Goal: Task Accomplishment & Management: Manage account settings

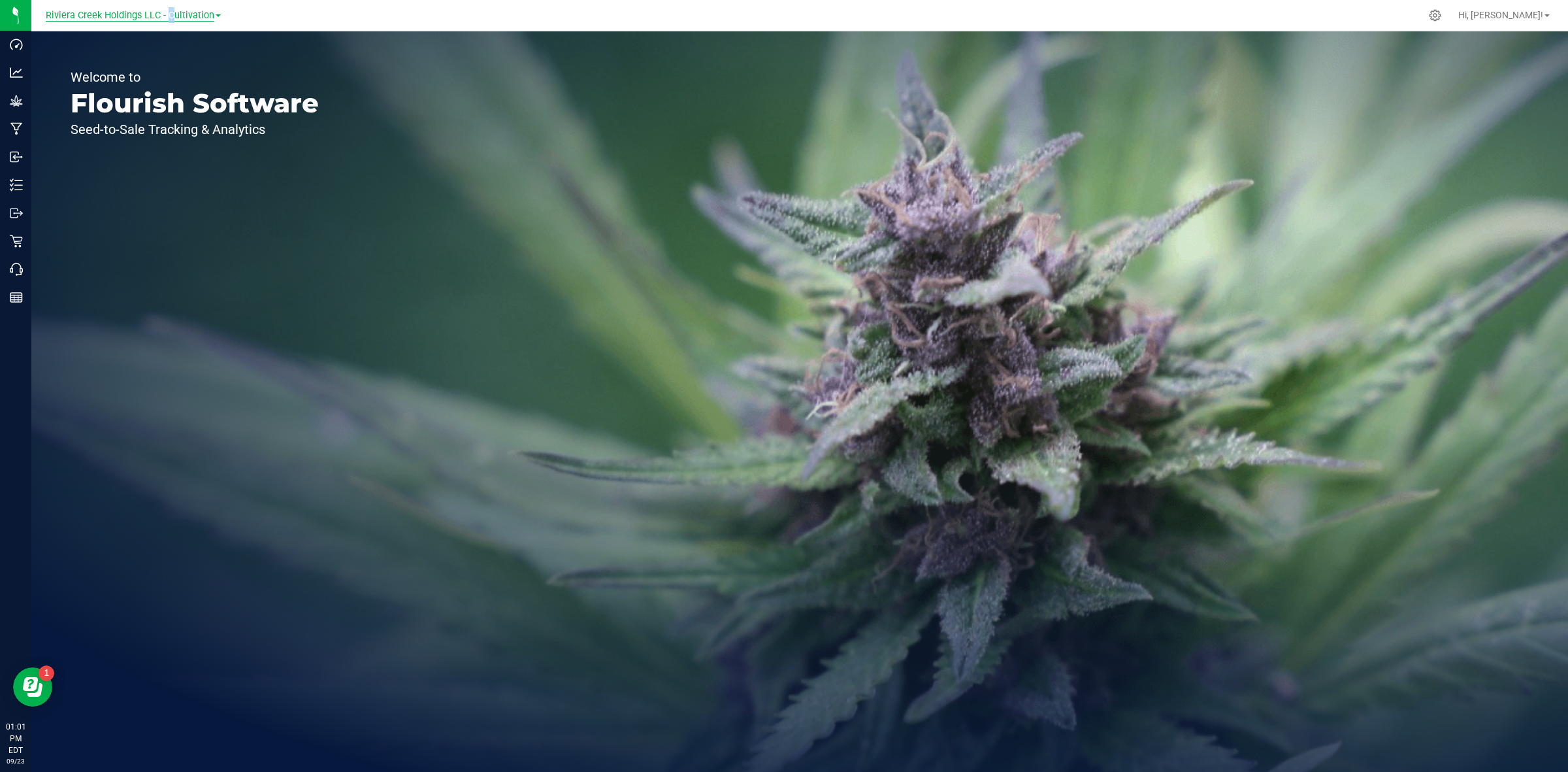
click at [167, 10] on span "Riviera Creek Holdings LLC - Cultivation" at bounding box center [130, 16] width 168 height 12
click at [176, 66] on link "Riviera Creek Holdings LLC - Processing" at bounding box center [134, 64] width 191 height 18
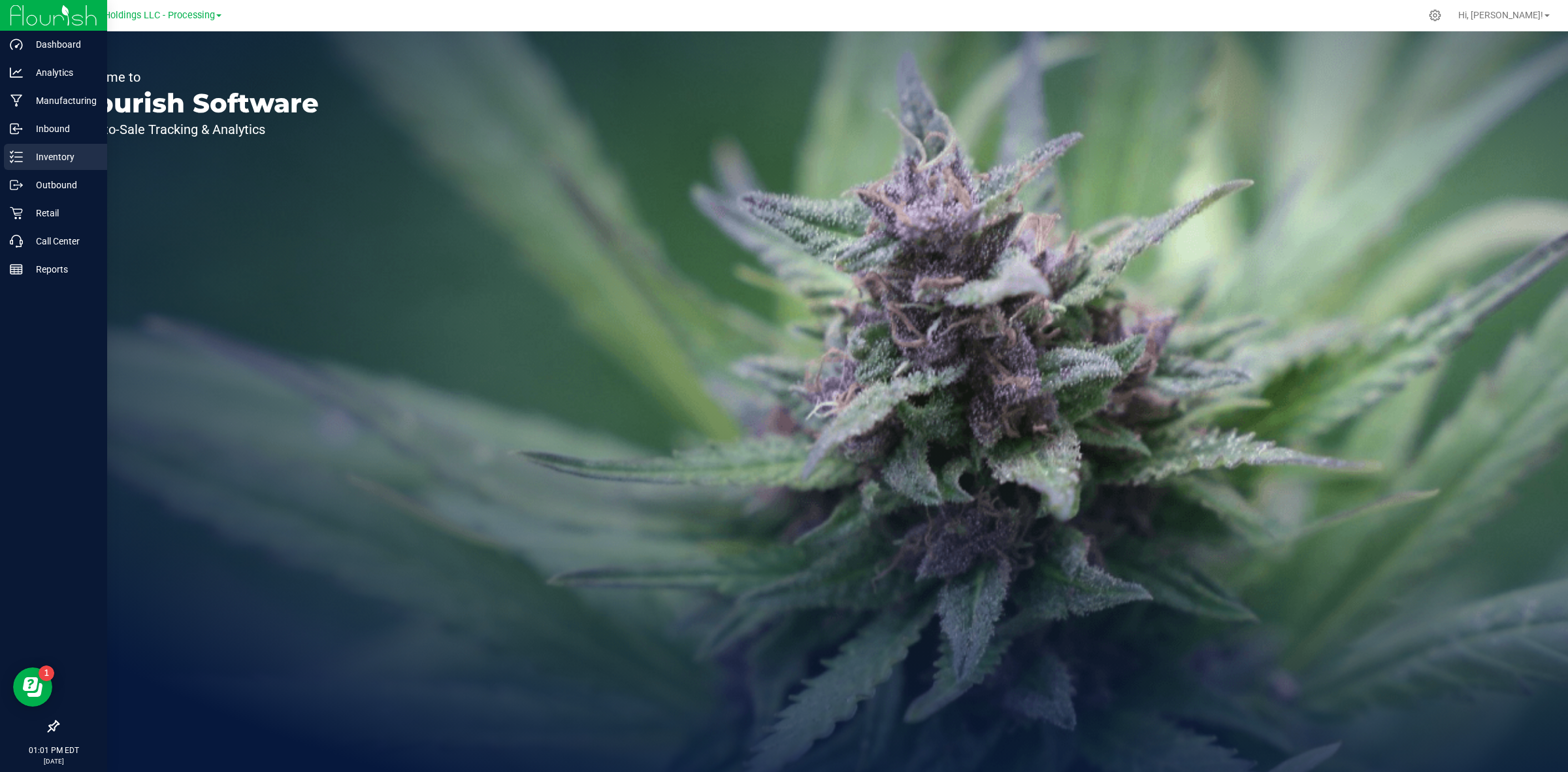
click at [4, 160] on div "Inventory" at bounding box center [55, 157] width 103 height 26
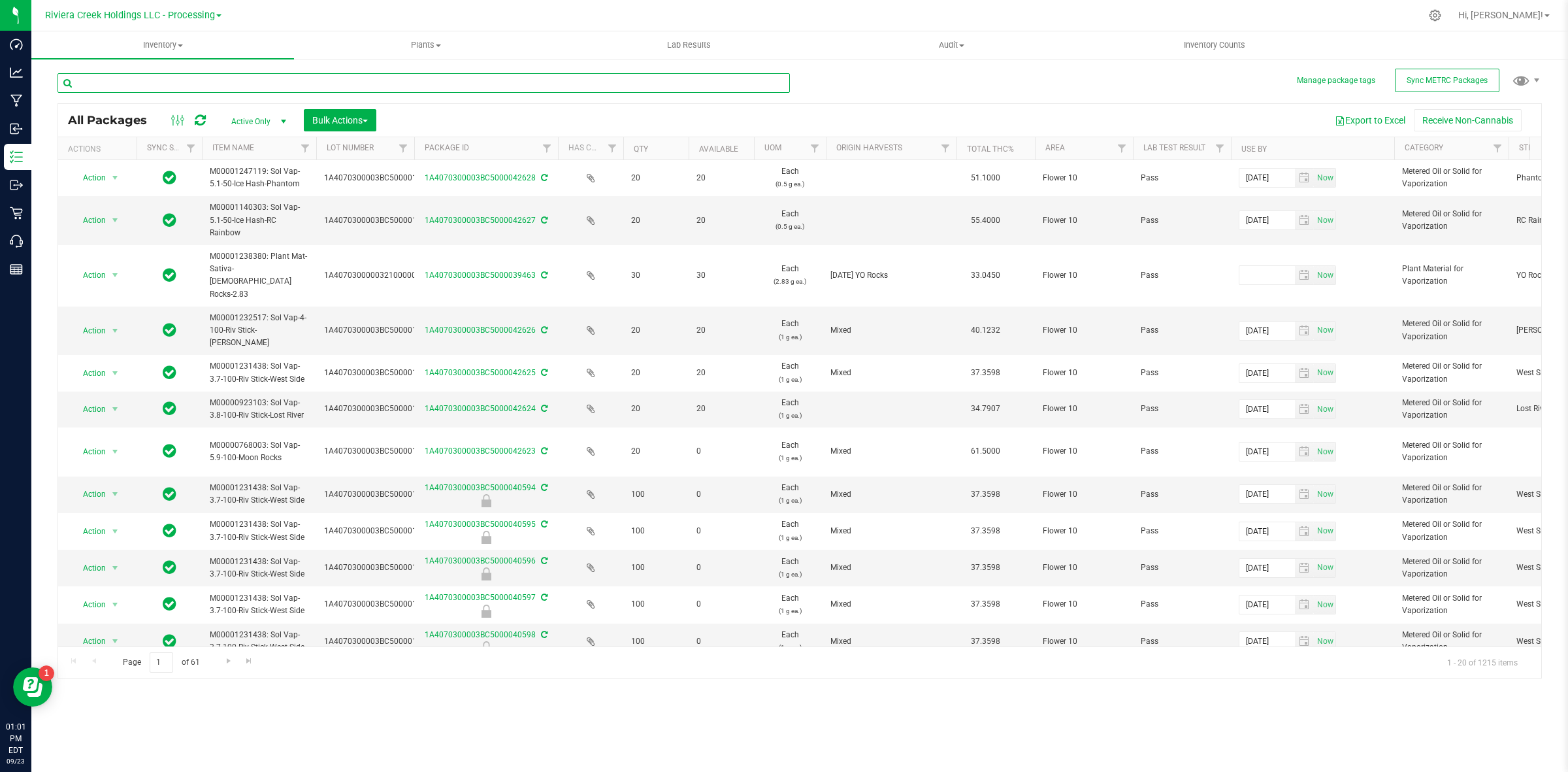
click at [151, 77] on input "text" at bounding box center [424, 83] width 733 height 20
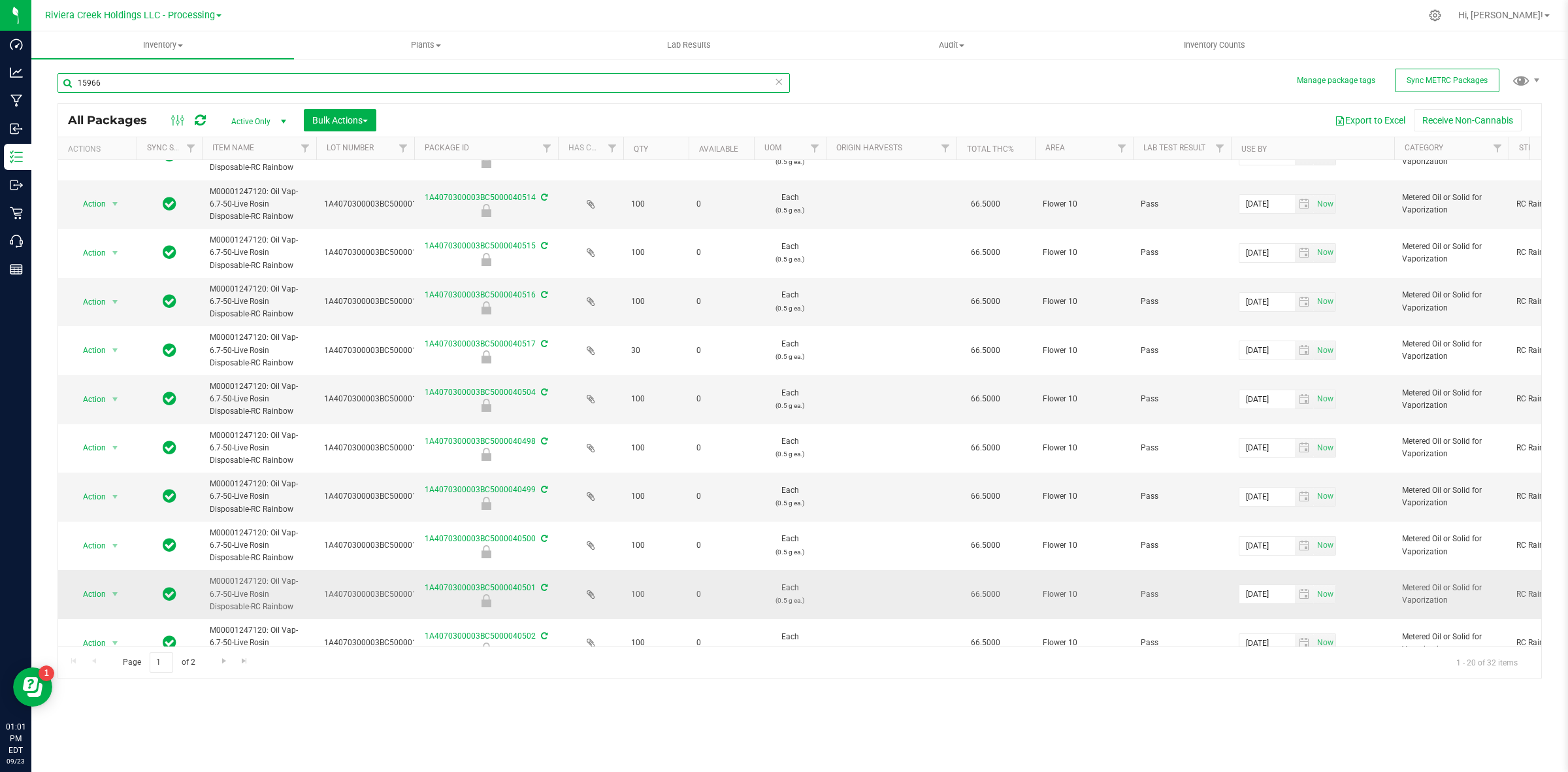
scroll to position [503, 0]
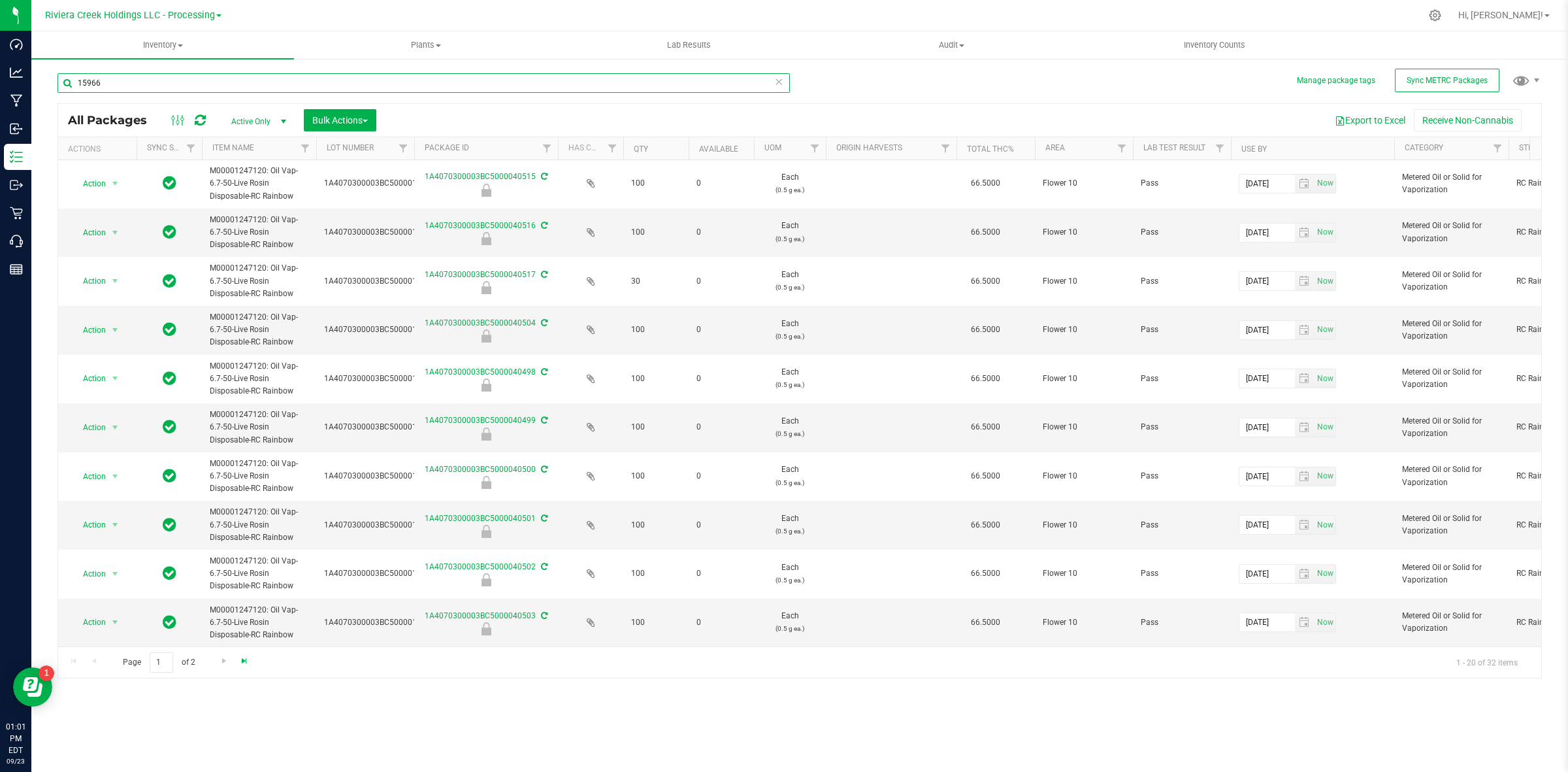
type input "15966"
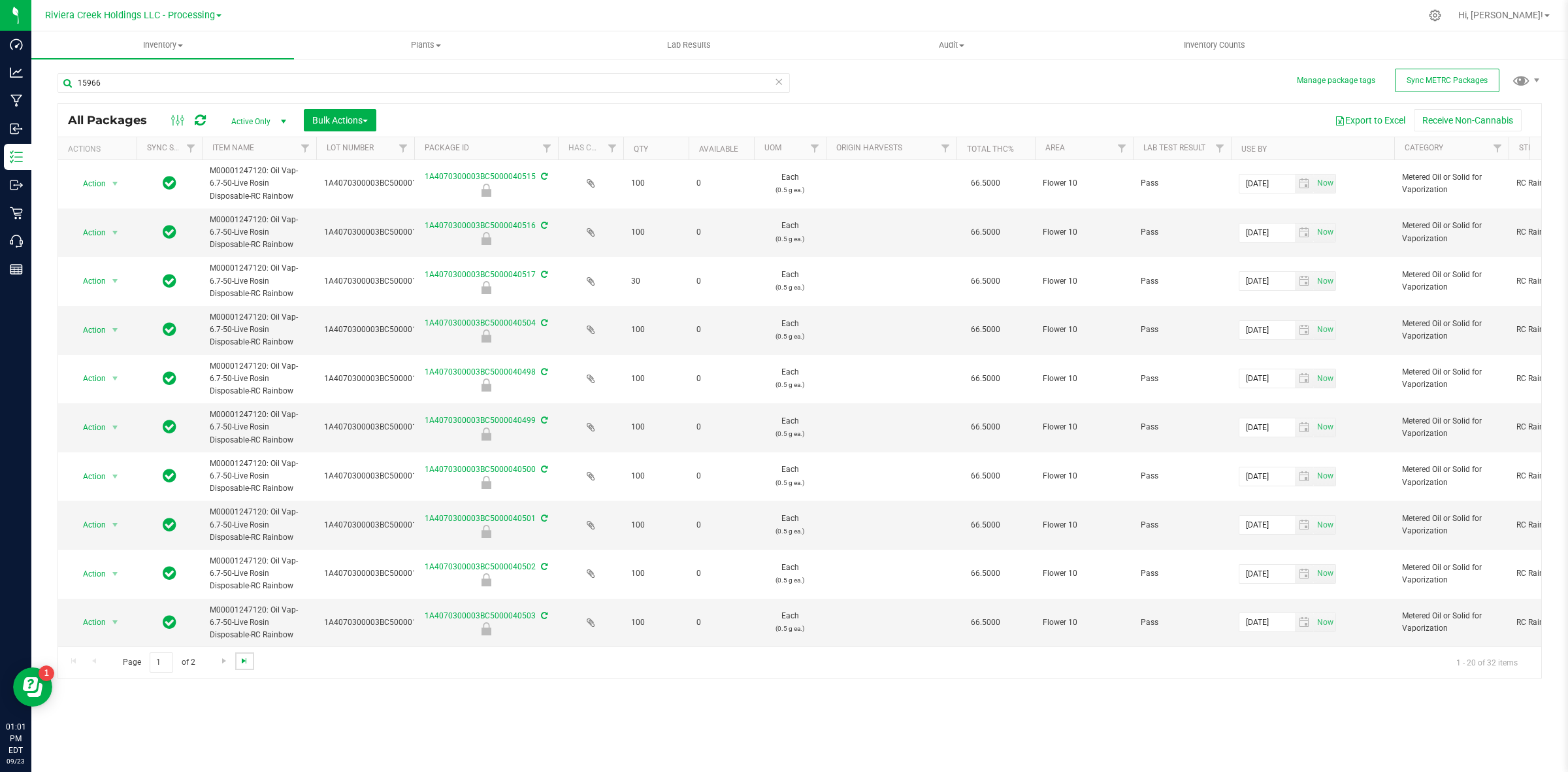
click at [243, 662] on span "Go to the last page" at bounding box center [244, 660] width 10 height 10
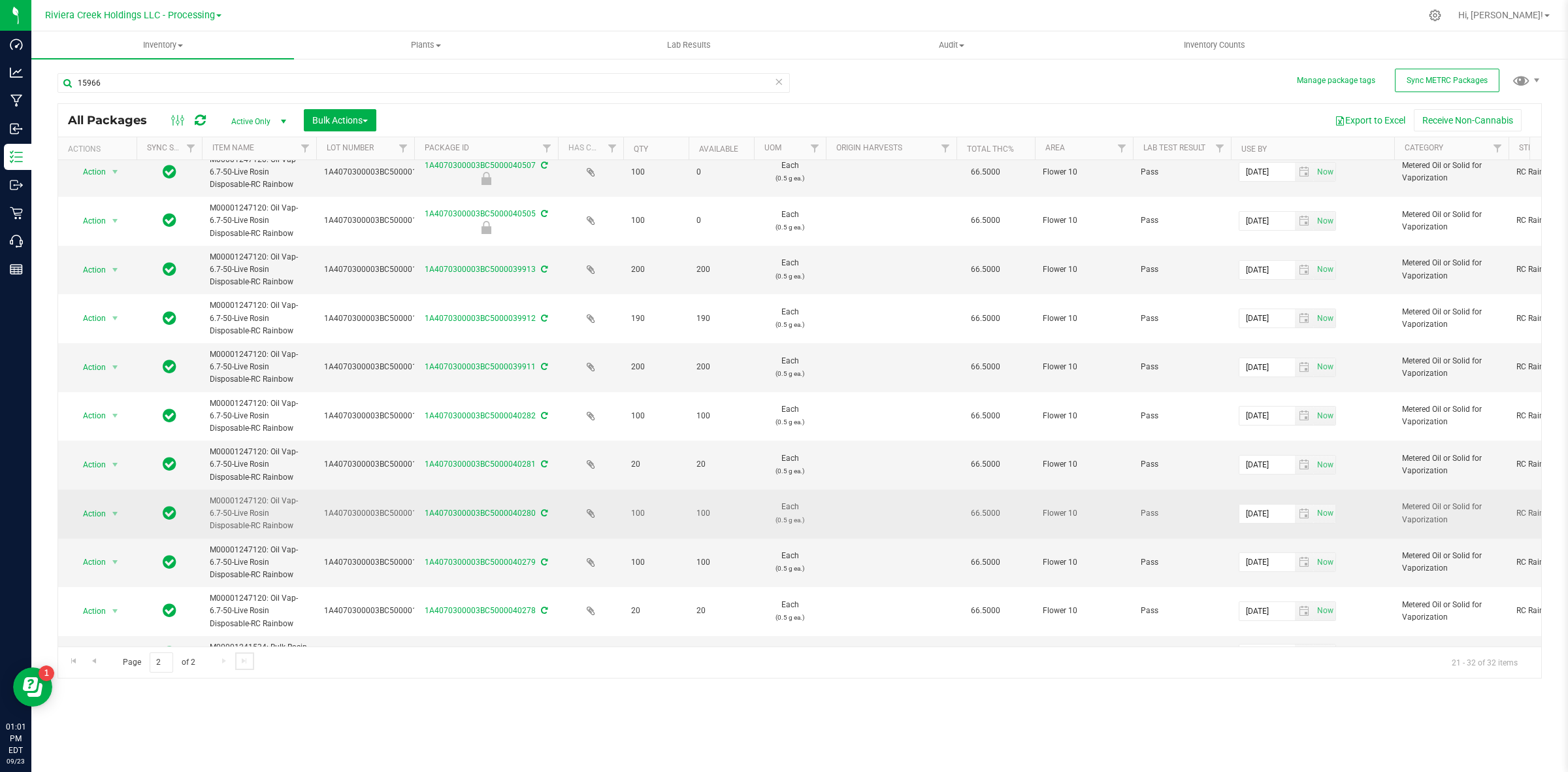
scroll to position [100, 0]
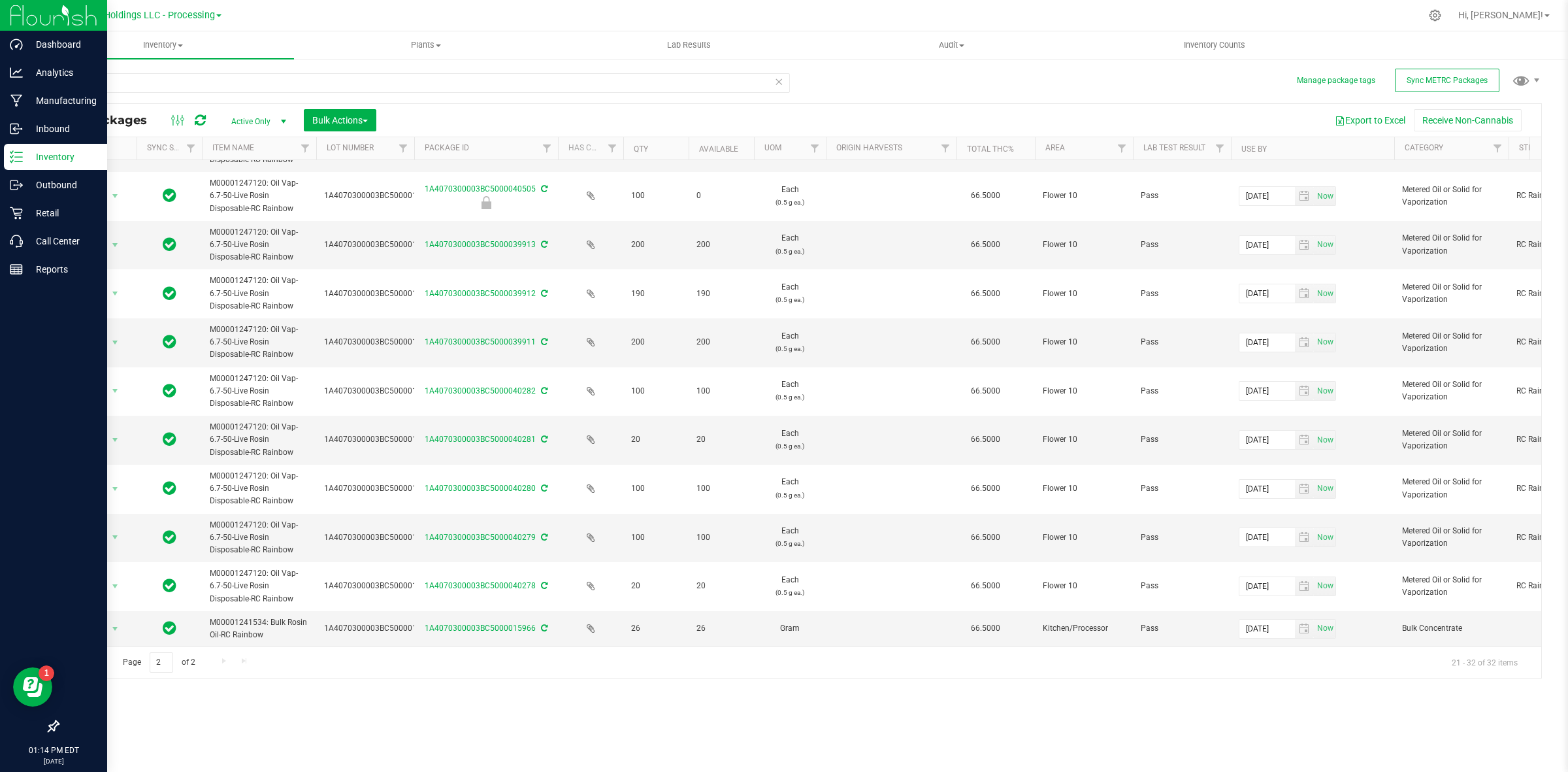
click at [25, 151] on p "Inventory" at bounding box center [62, 157] width 78 height 15
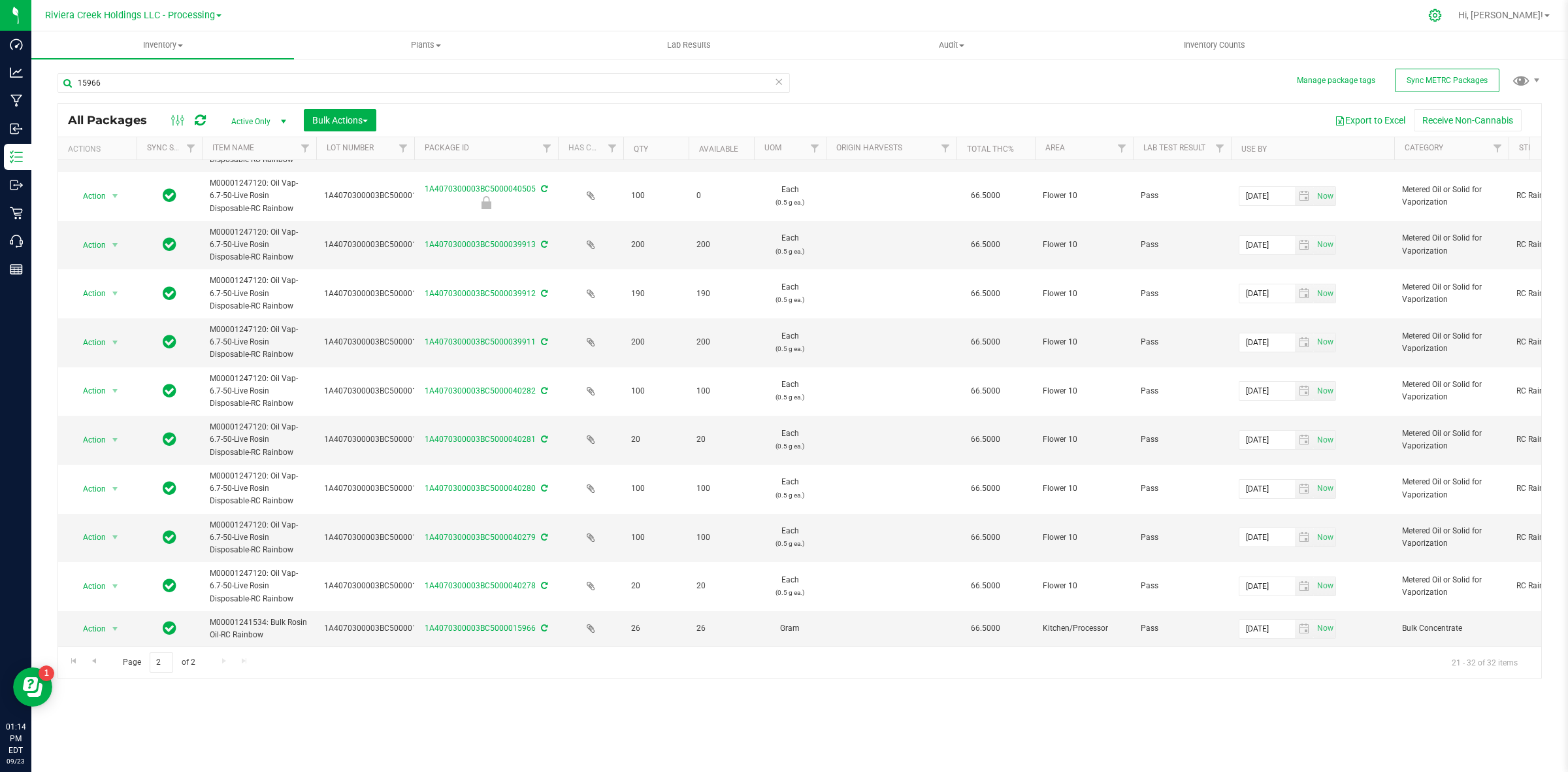
click at [1442, 14] on icon at bounding box center [1435, 15] width 14 height 14
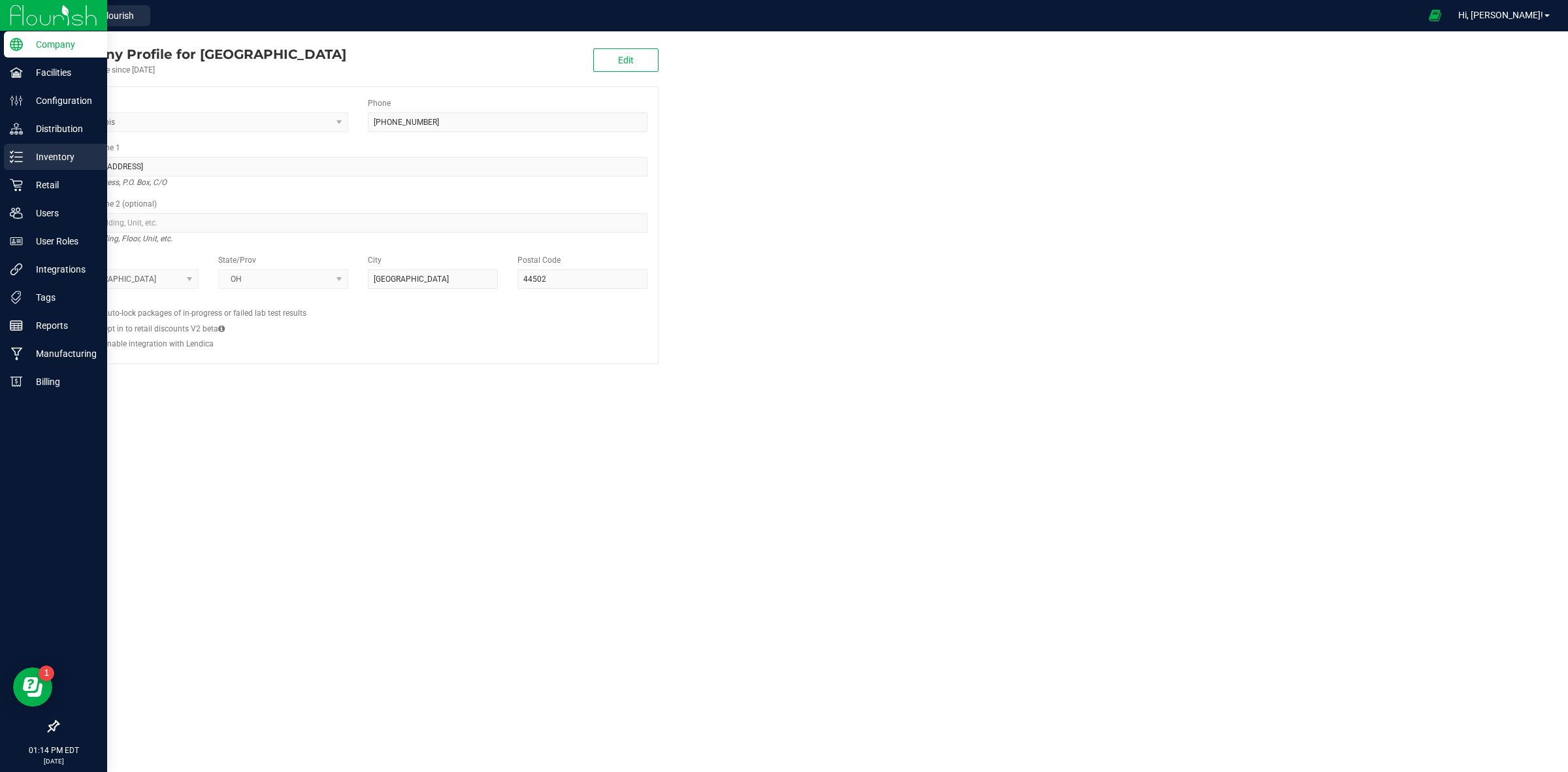
click at [23, 149] on p "Inventory" at bounding box center [62, 157] width 78 height 15
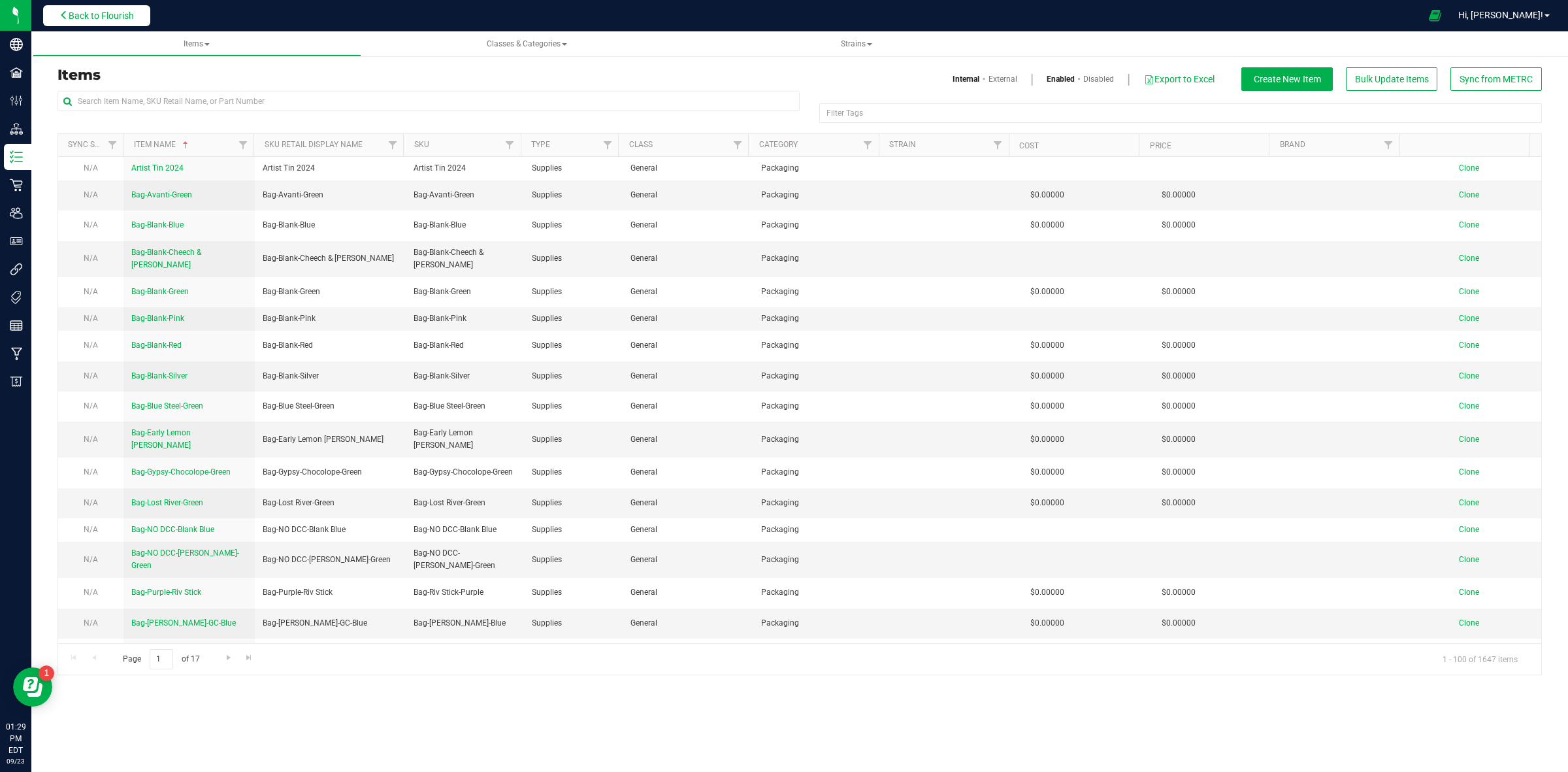
click at [86, 17] on span "Back to Flourish" at bounding box center [101, 15] width 66 height 10
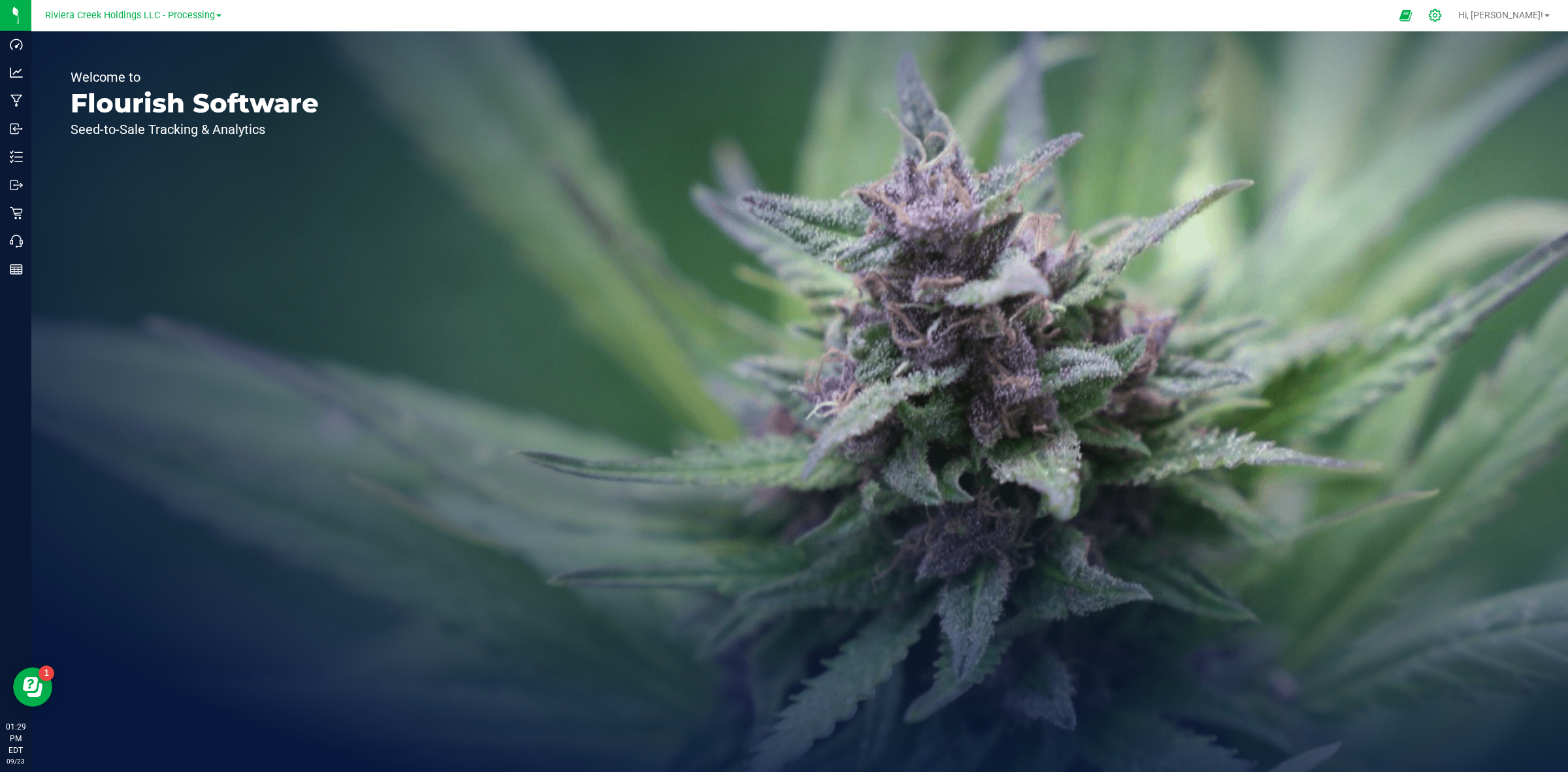
click at [1442, 15] on icon at bounding box center [1435, 15] width 14 height 14
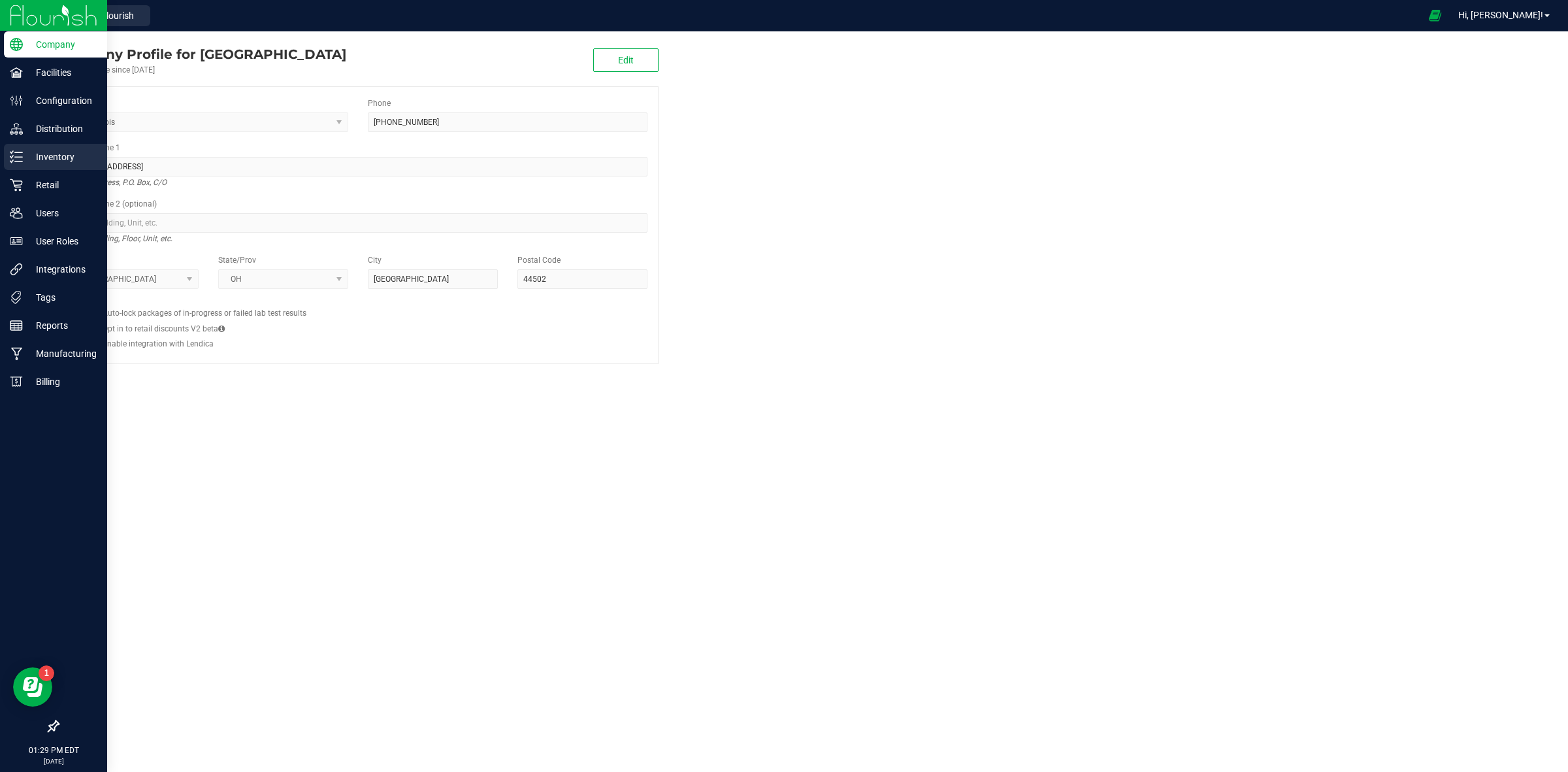
click at [47, 152] on p "Inventory" at bounding box center [62, 157] width 78 height 15
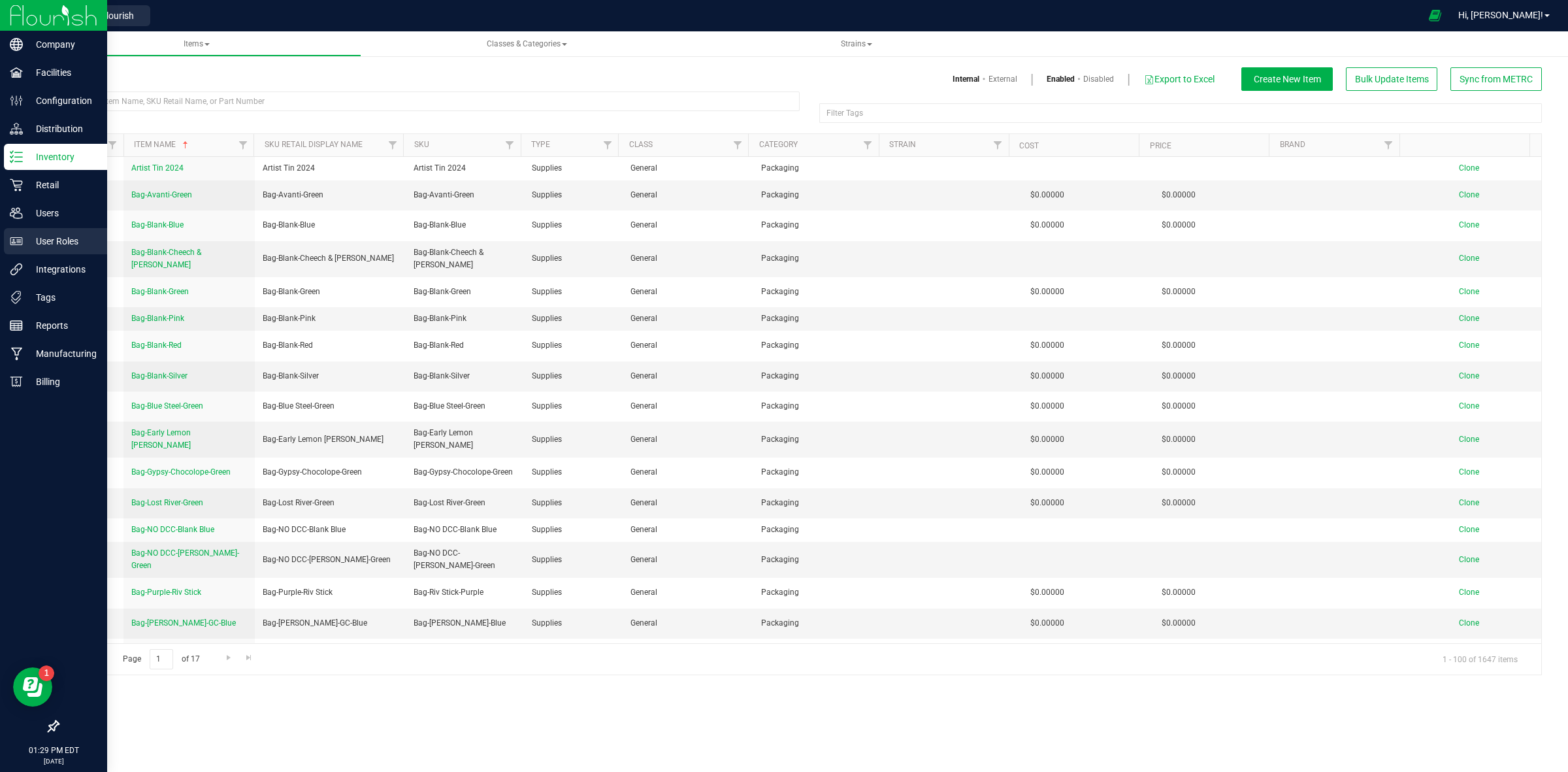
click at [60, 236] on p "User Roles" at bounding box center [62, 241] width 78 height 15
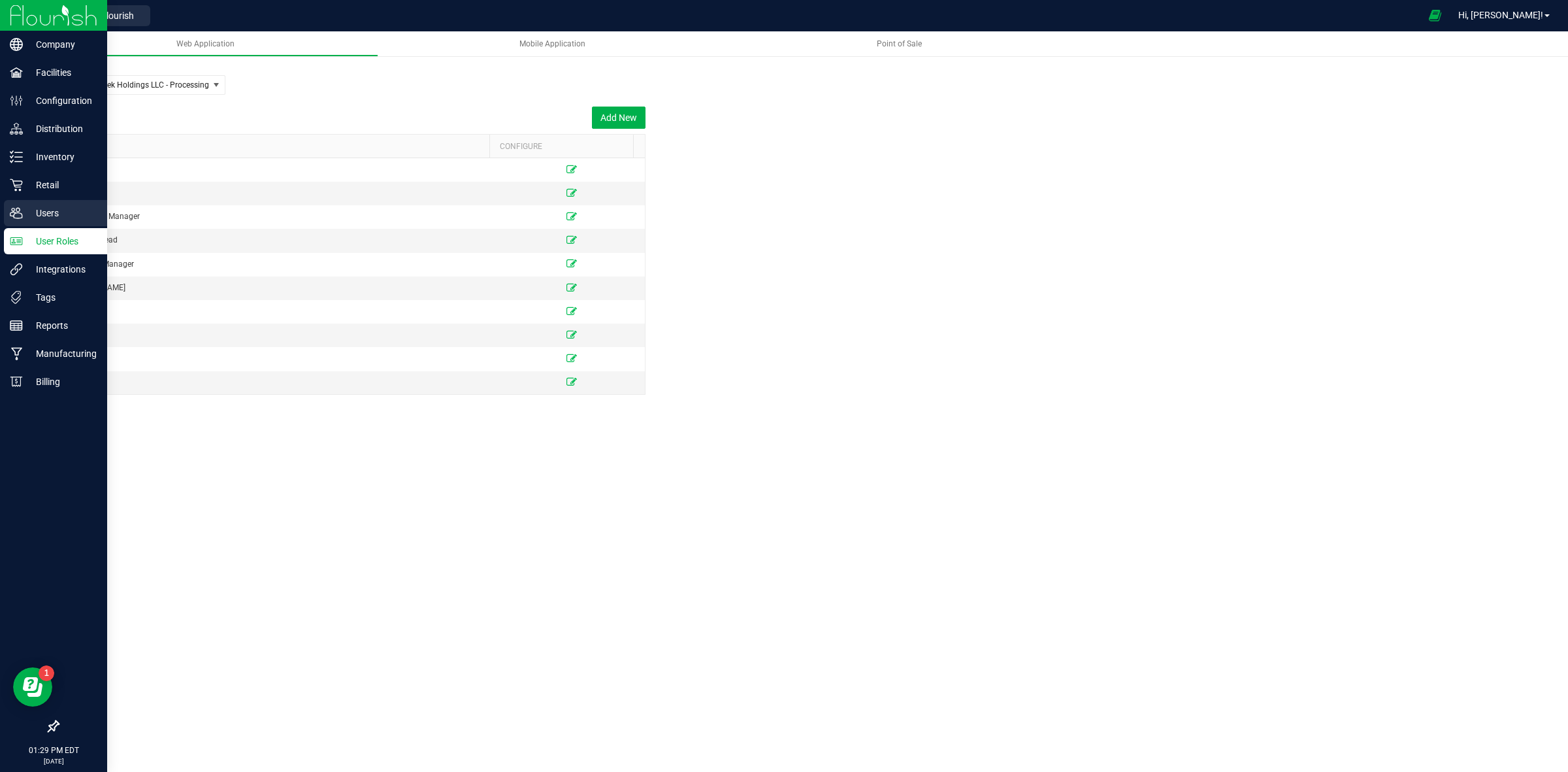
click at [8, 210] on div "Users" at bounding box center [55, 213] width 103 height 26
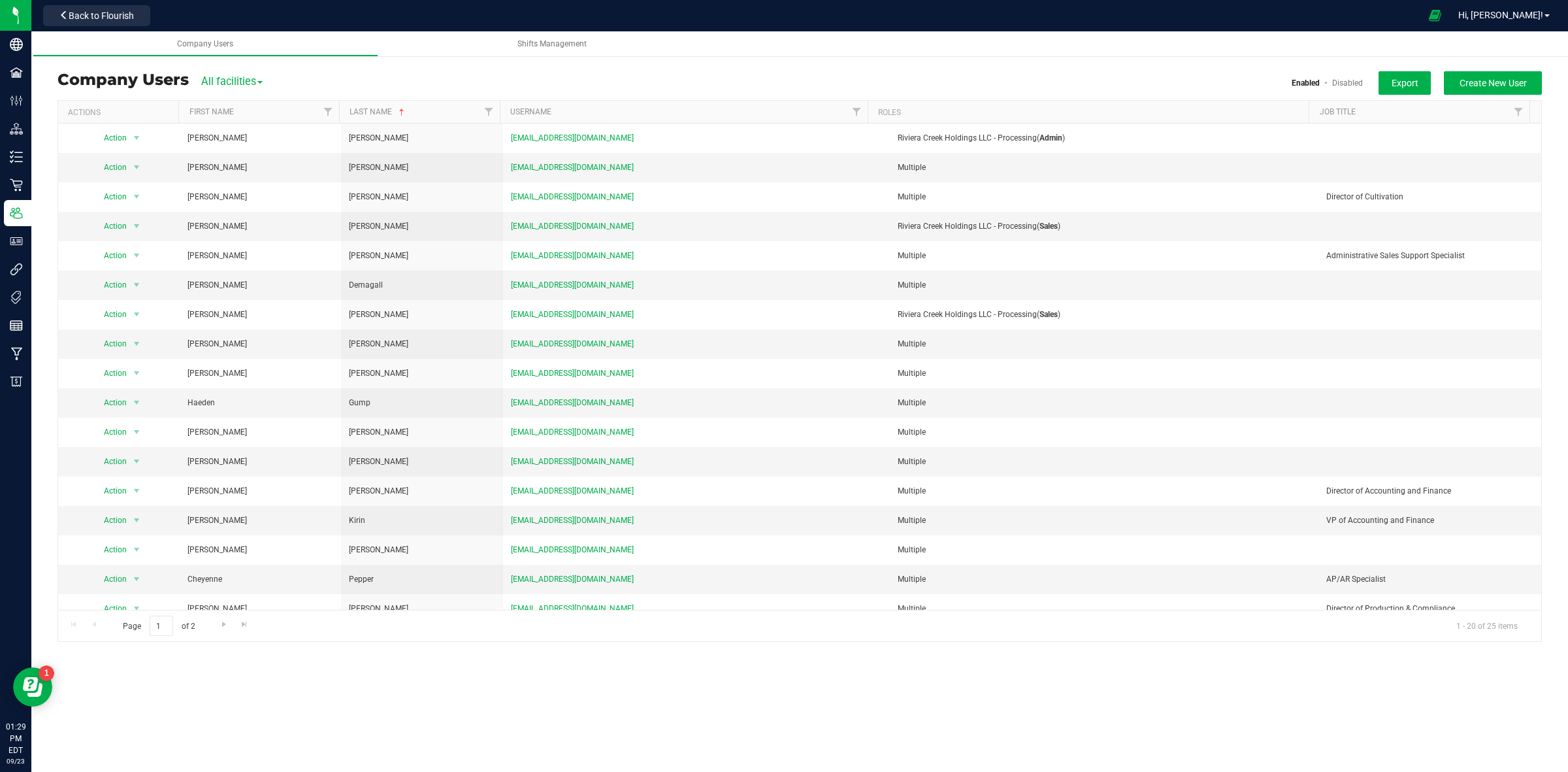
click at [275, 117] on th "First Name" at bounding box center [259, 112] width 161 height 23
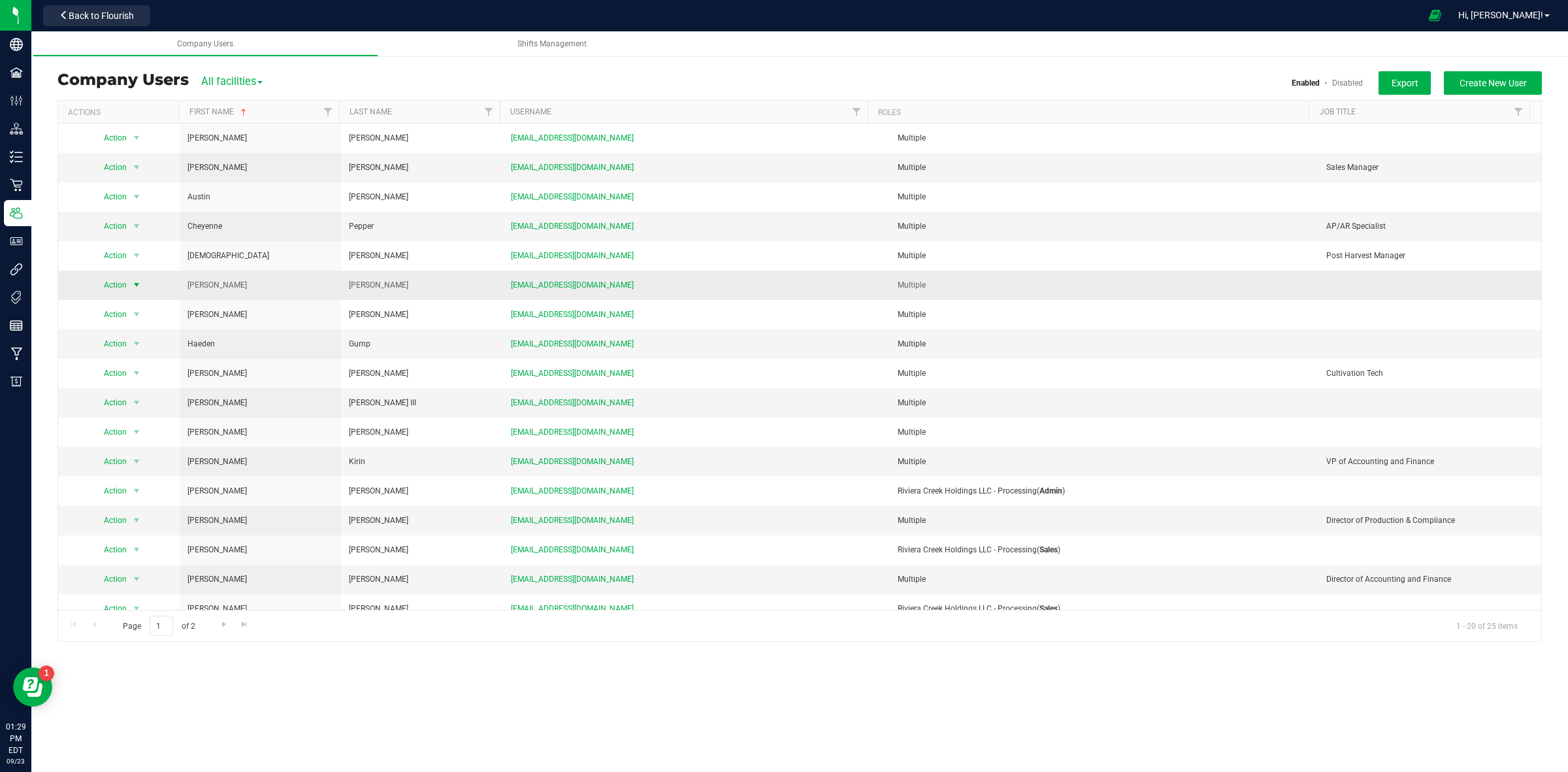
click at [120, 288] on span "Action" at bounding box center [111, 285] width 36 height 19
click at [128, 341] on li "Edit user" at bounding box center [128, 347] width 71 height 20
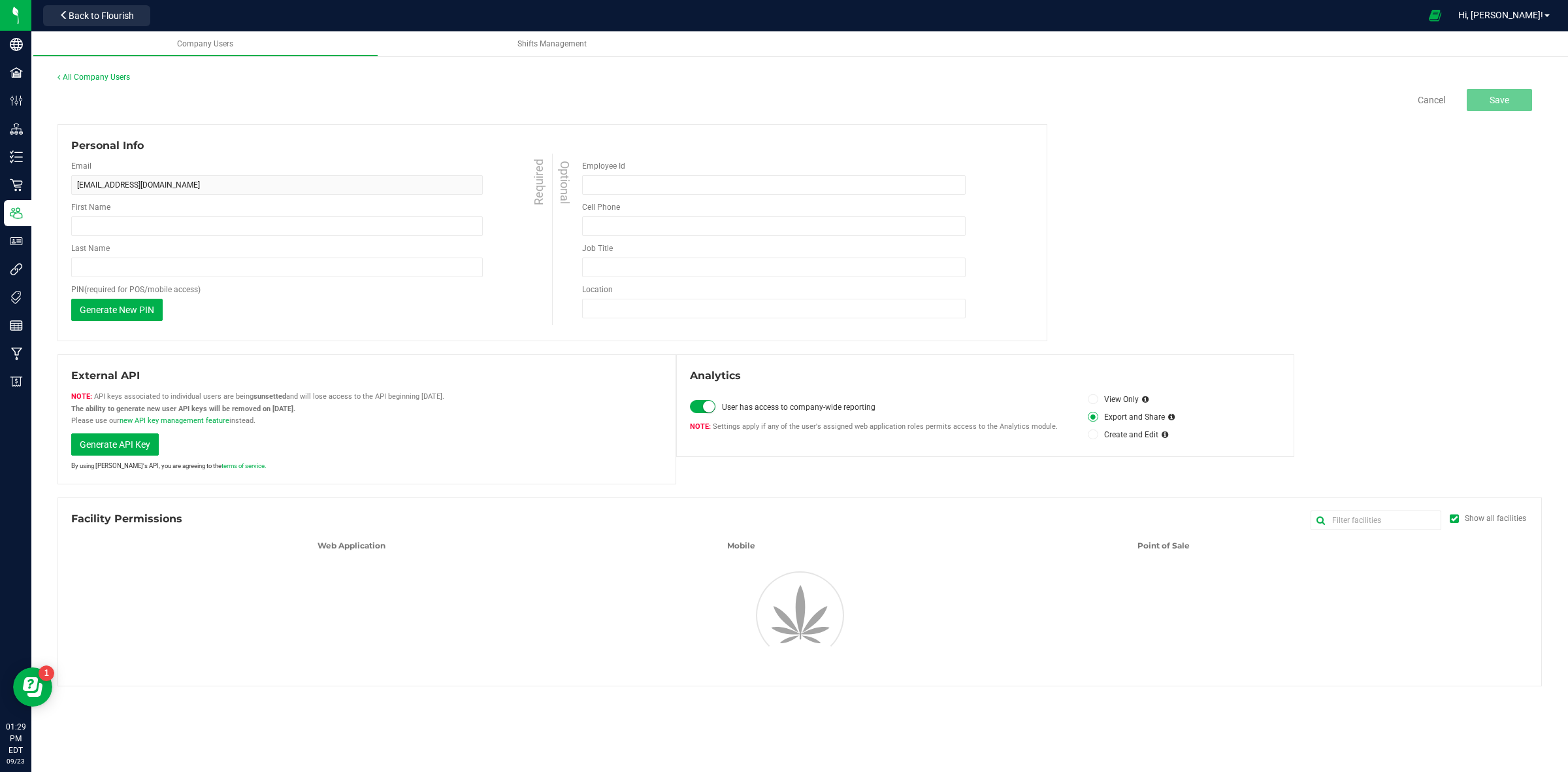
type input "[PERSON_NAME]"
type input "MMCPE06318"
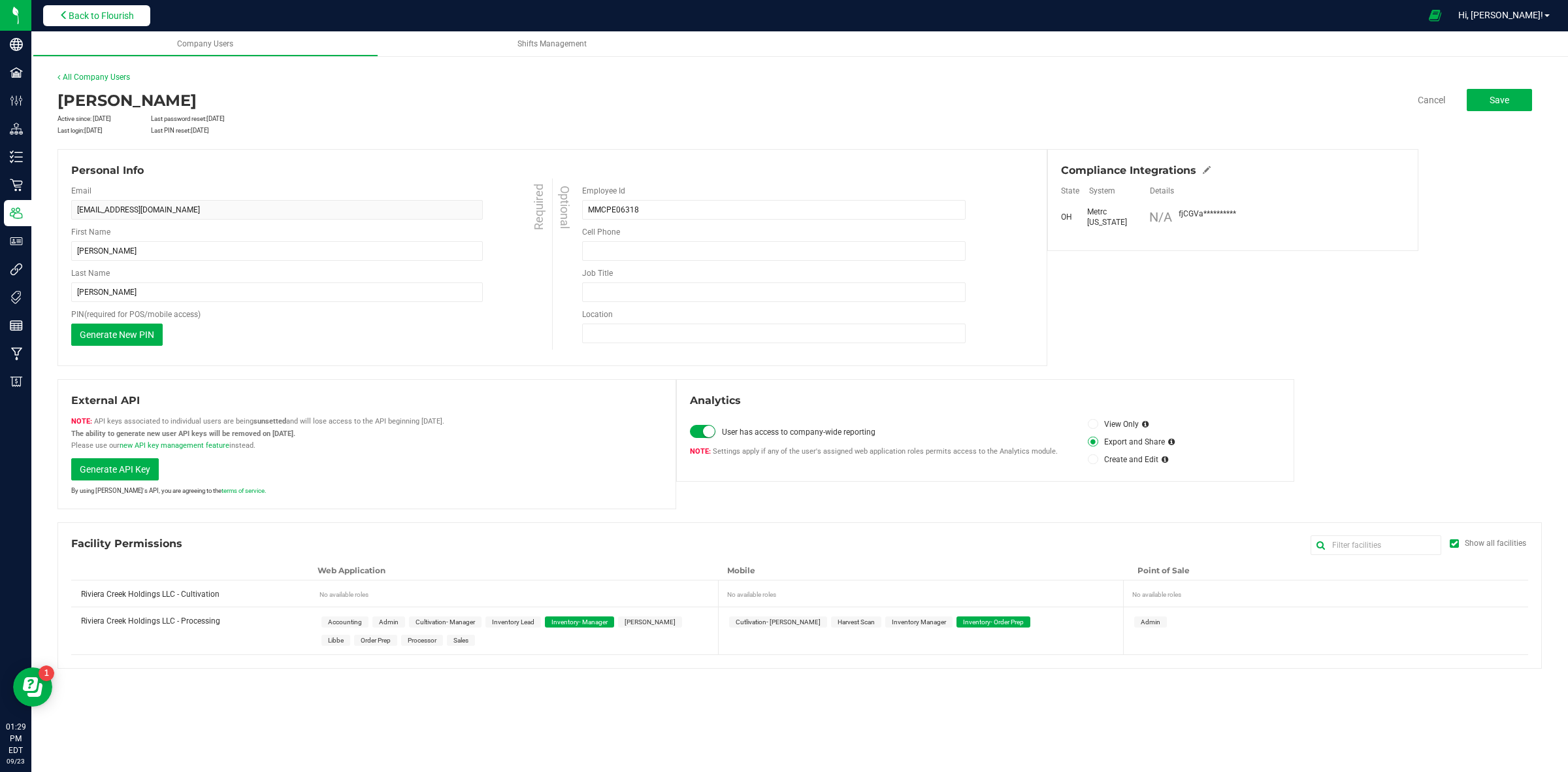
click at [122, 18] on span "Back to Flourish" at bounding box center [101, 15] width 66 height 10
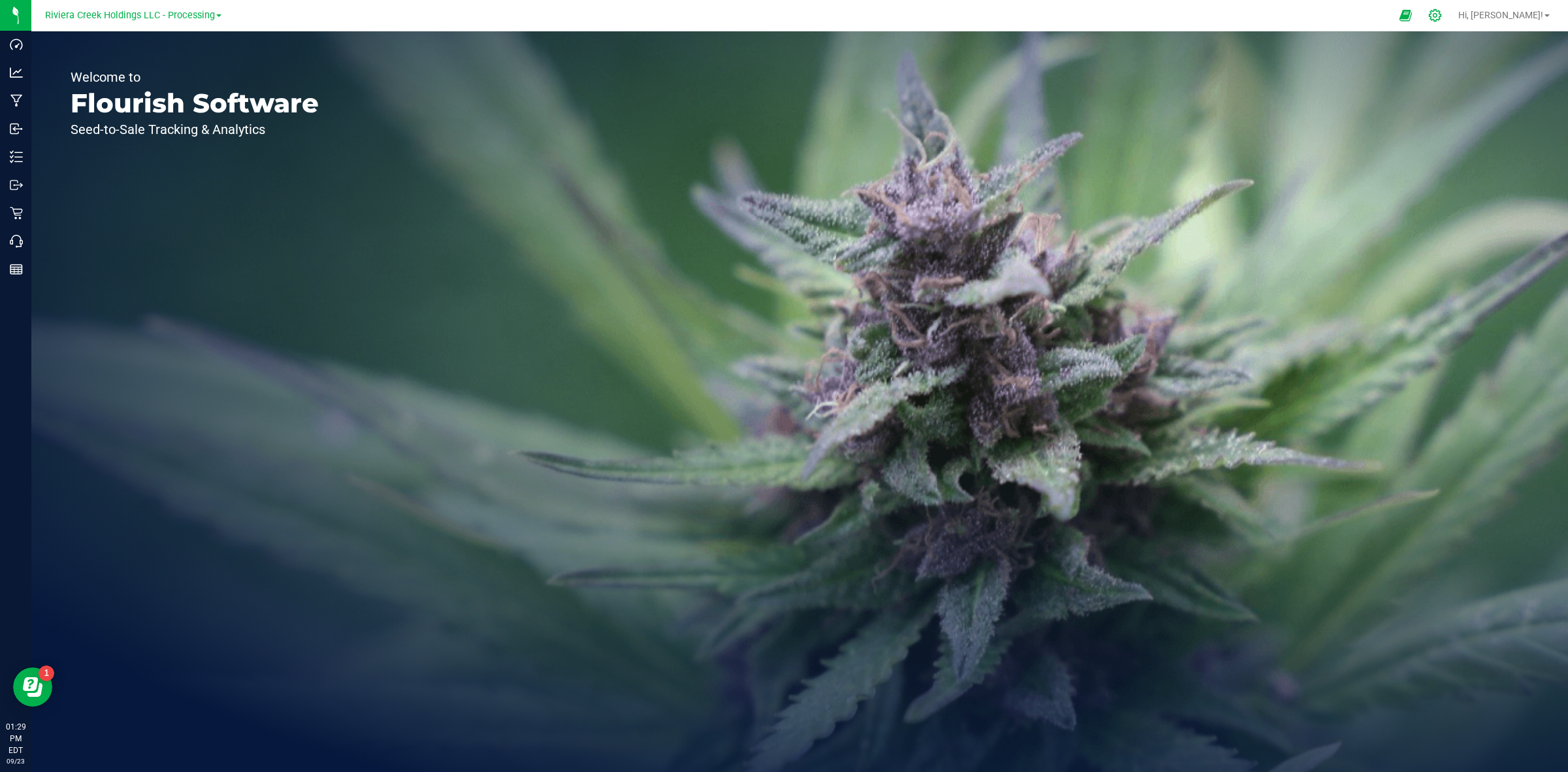
click at [1441, 16] on icon at bounding box center [1435, 15] width 13 height 13
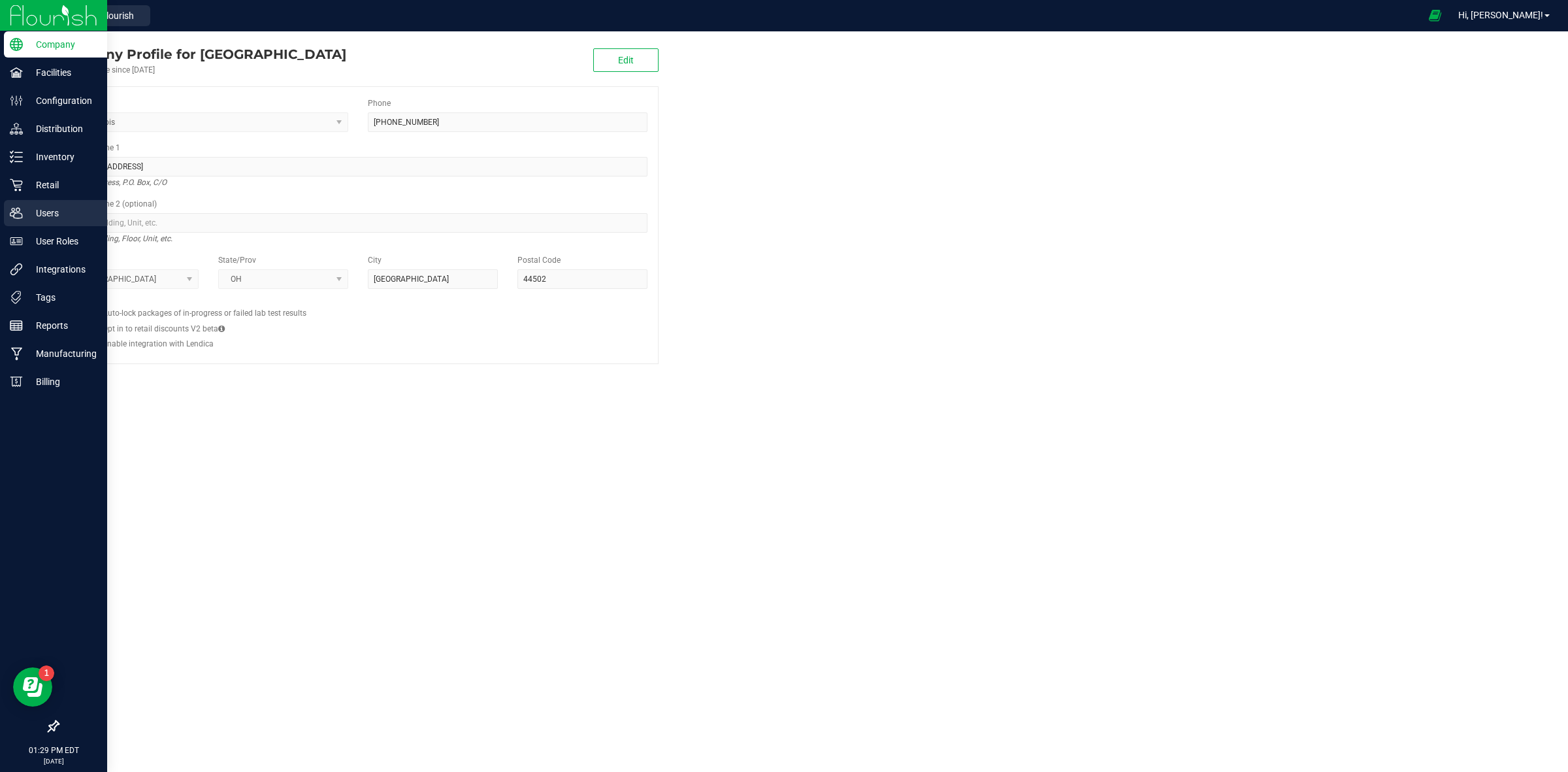
click at [83, 214] on p "Users" at bounding box center [62, 213] width 78 height 15
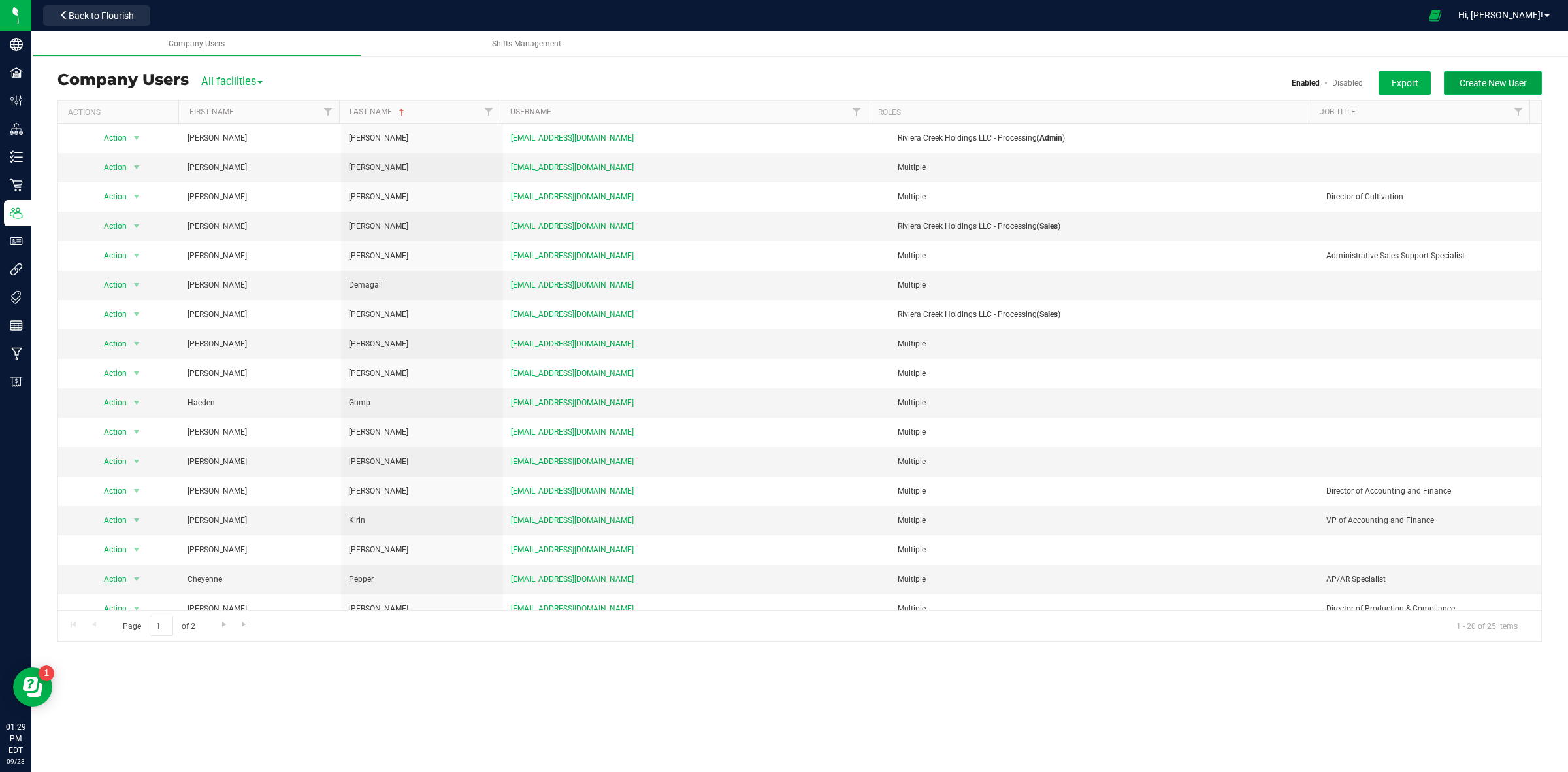
click at [1511, 83] on span "Create New User" at bounding box center [1493, 83] width 67 height 10
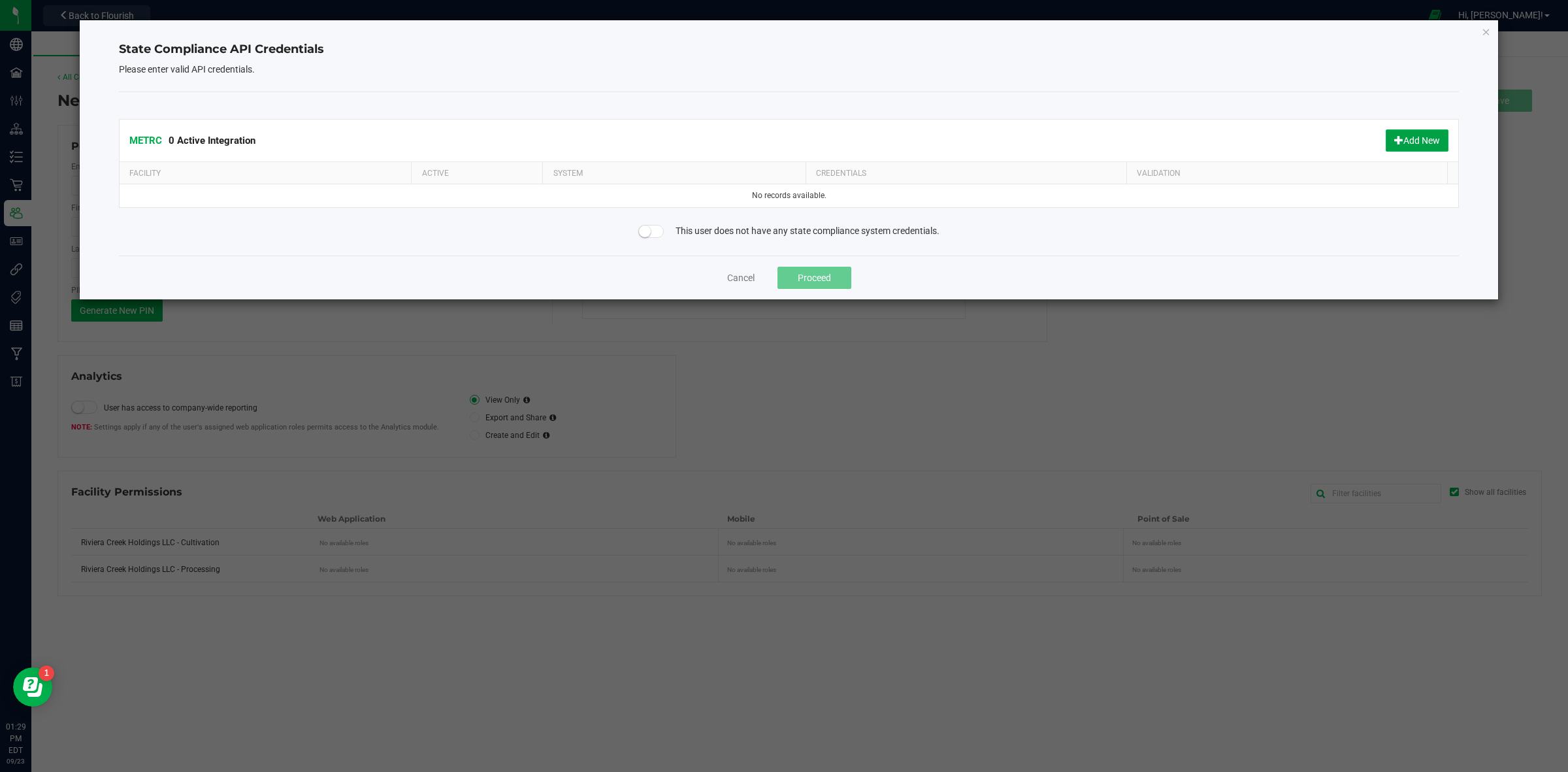
click at [1405, 140] on button "Add New" at bounding box center [1417, 140] width 63 height 22
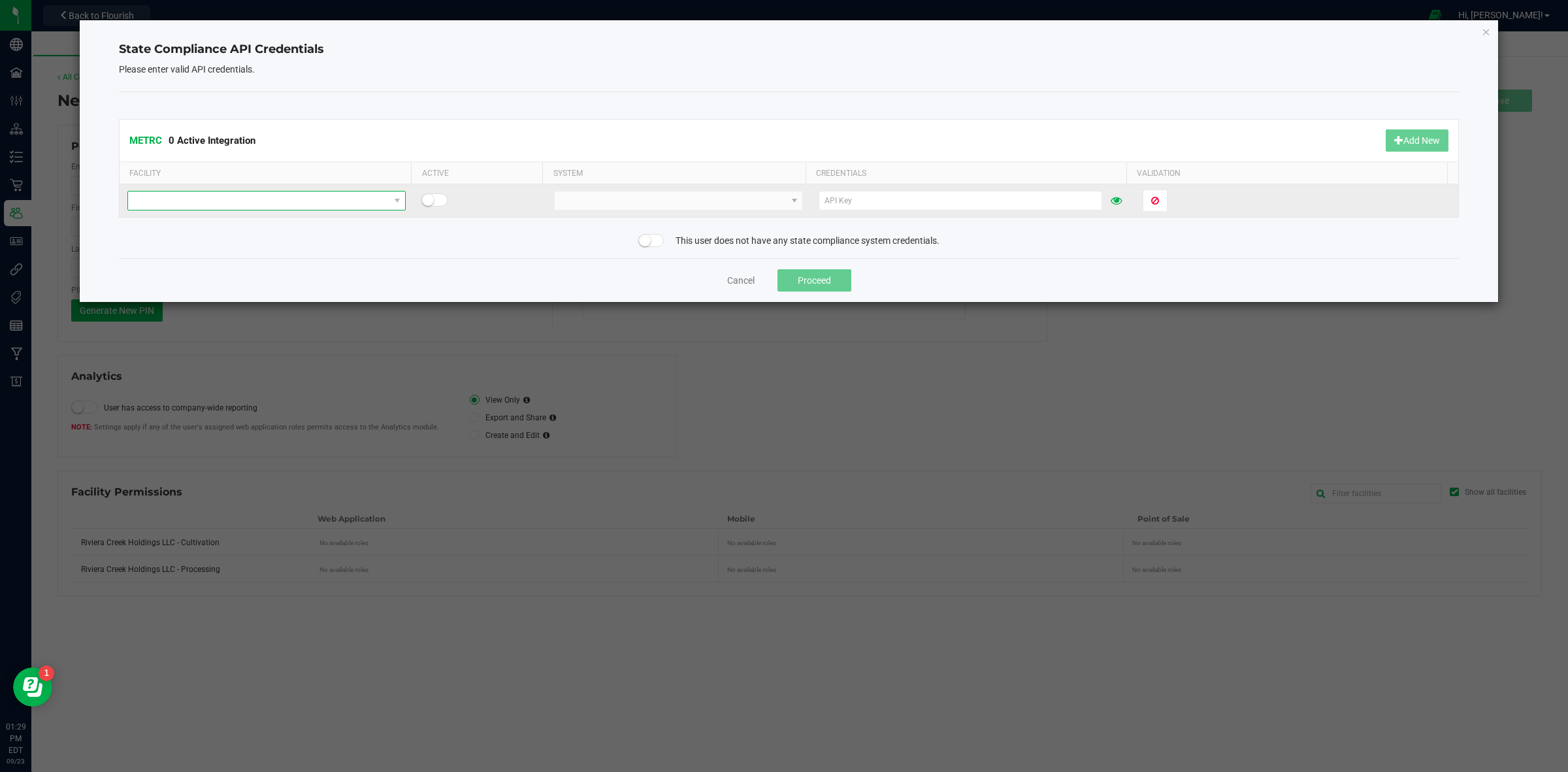
click at [334, 197] on span at bounding box center [259, 201] width 260 height 19
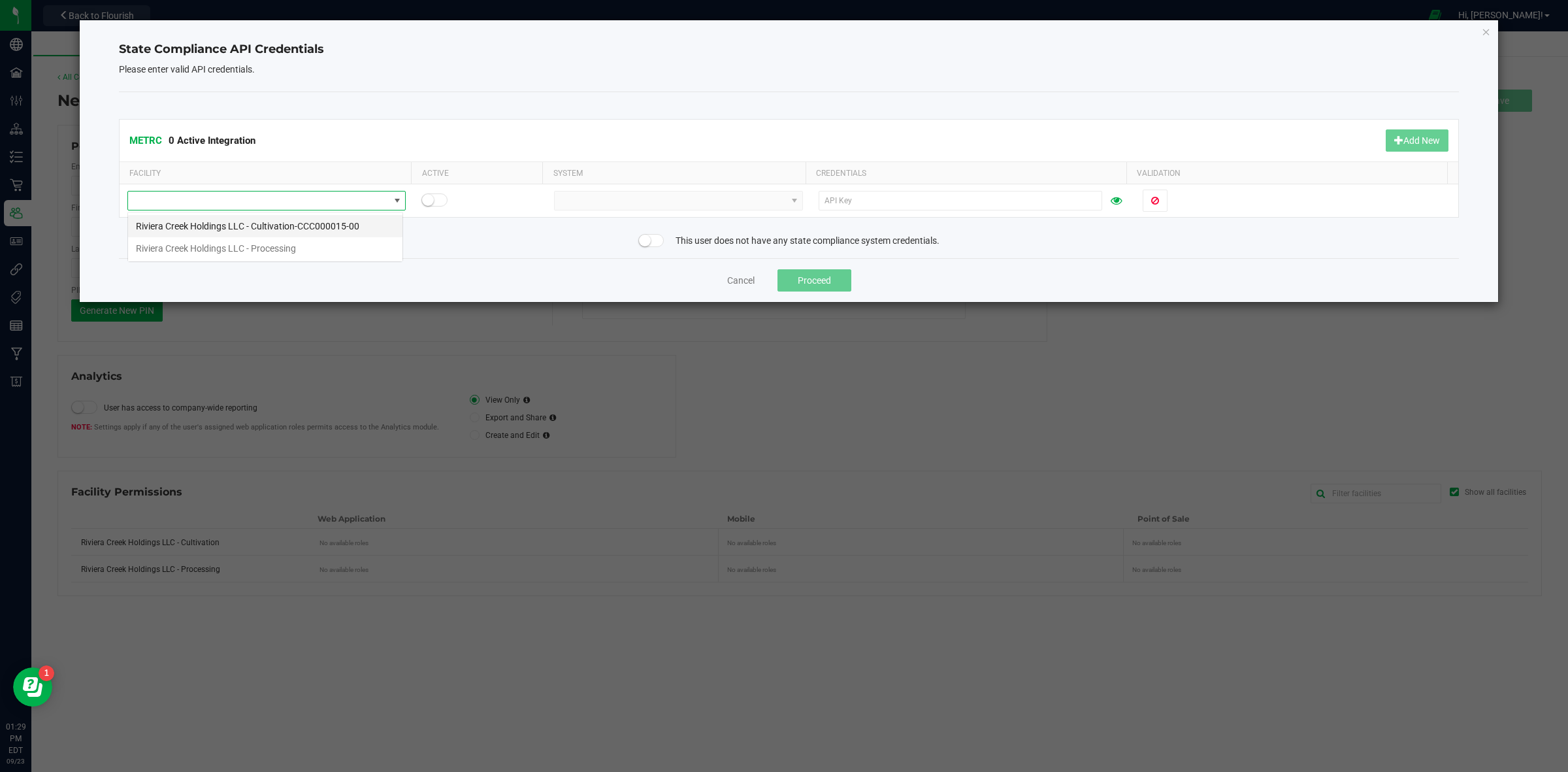
scroll to position [20, 275]
drag, startPoint x: 277, startPoint y: 252, endPoint x: 402, endPoint y: 237, distance: 125.9
click at [277, 252] on li "Riviera Creek Holdings LLC - Processing" at bounding box center [265, 249] width 275 height 22
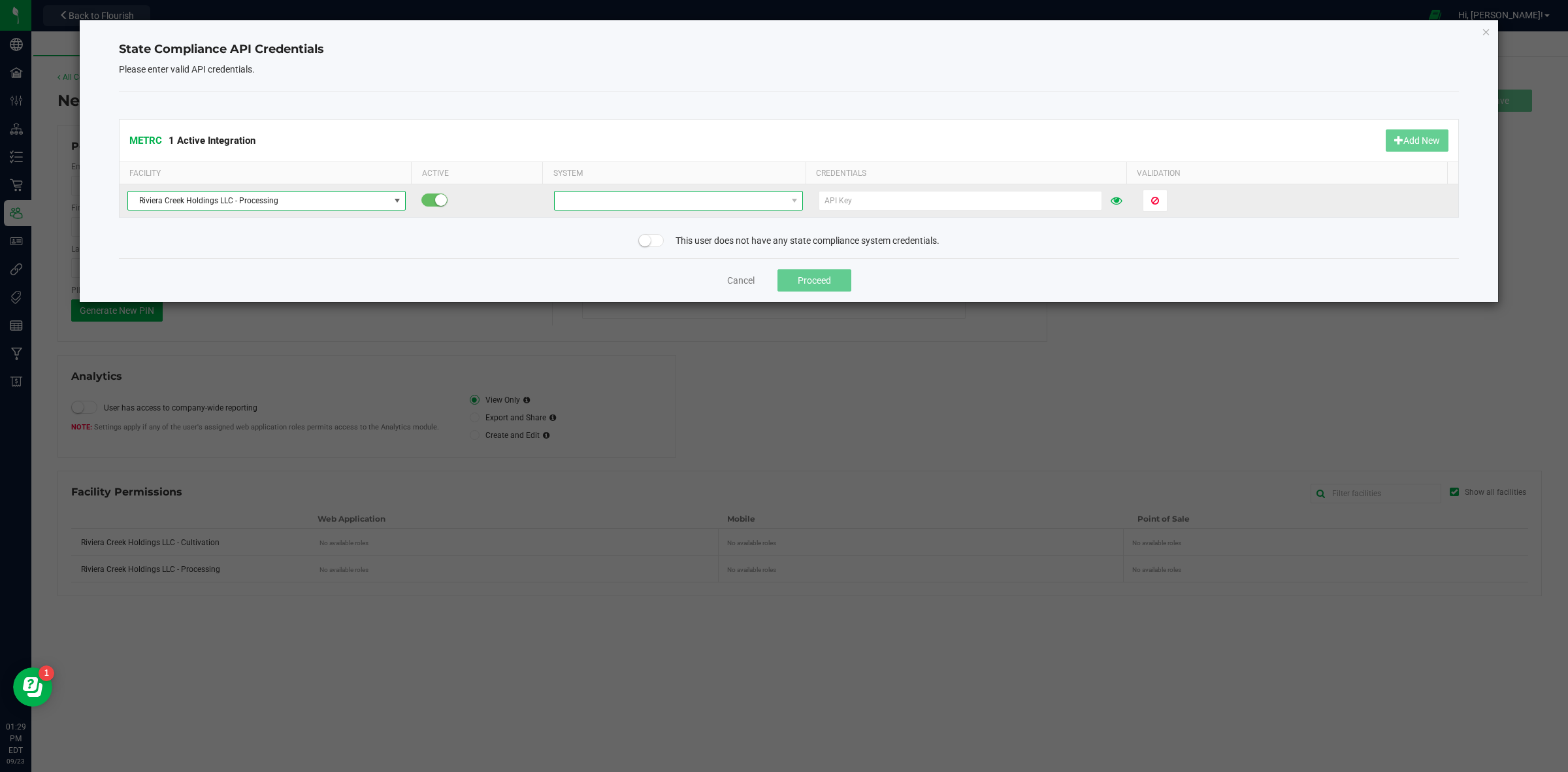
click at [670, 198] on span at bounding box center [670, 201] width 231 height 19
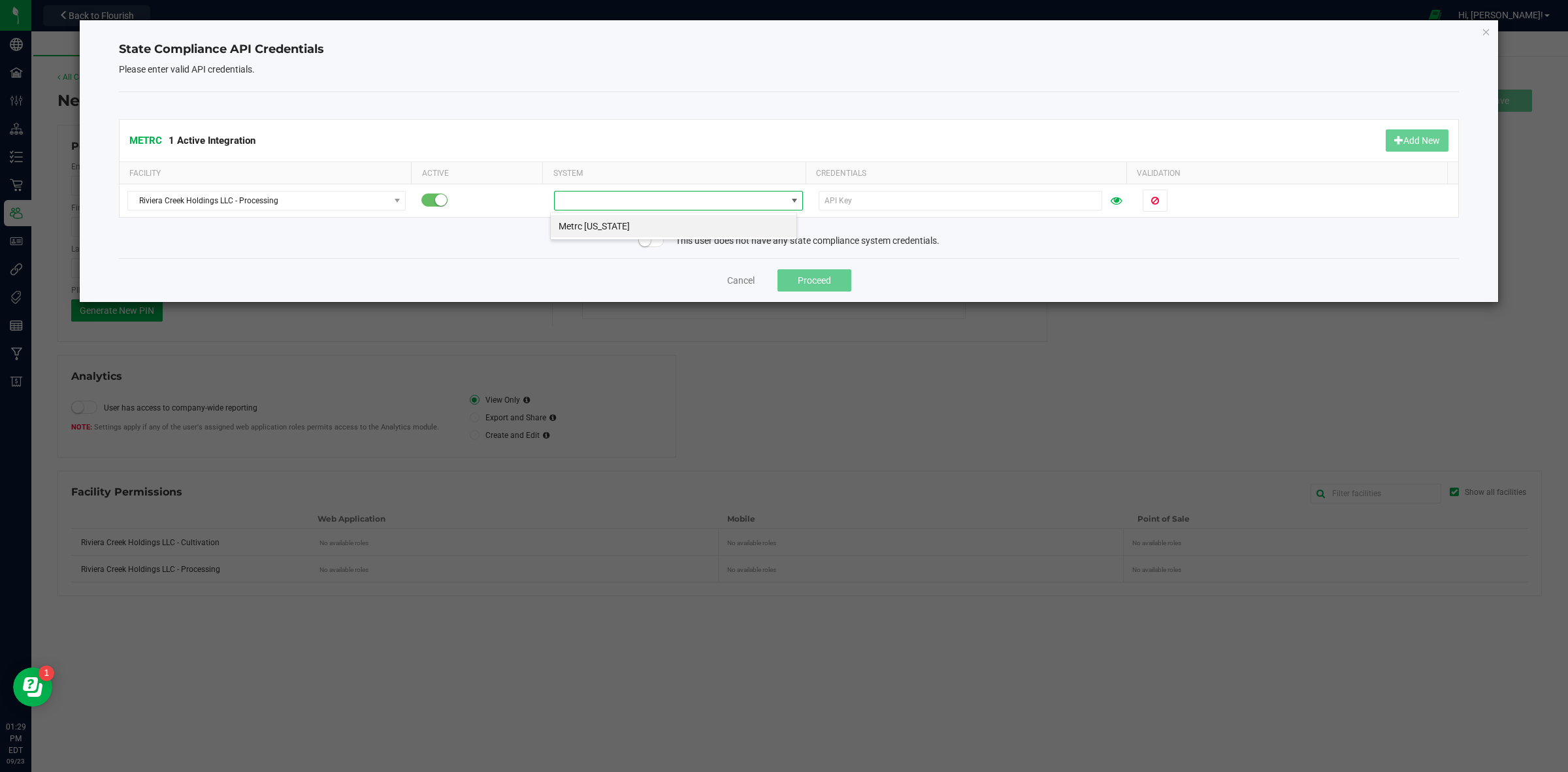
scroll to position [20, 247]
click at [644, 207] on span at bounding box center [670, 201] width 231 height 19
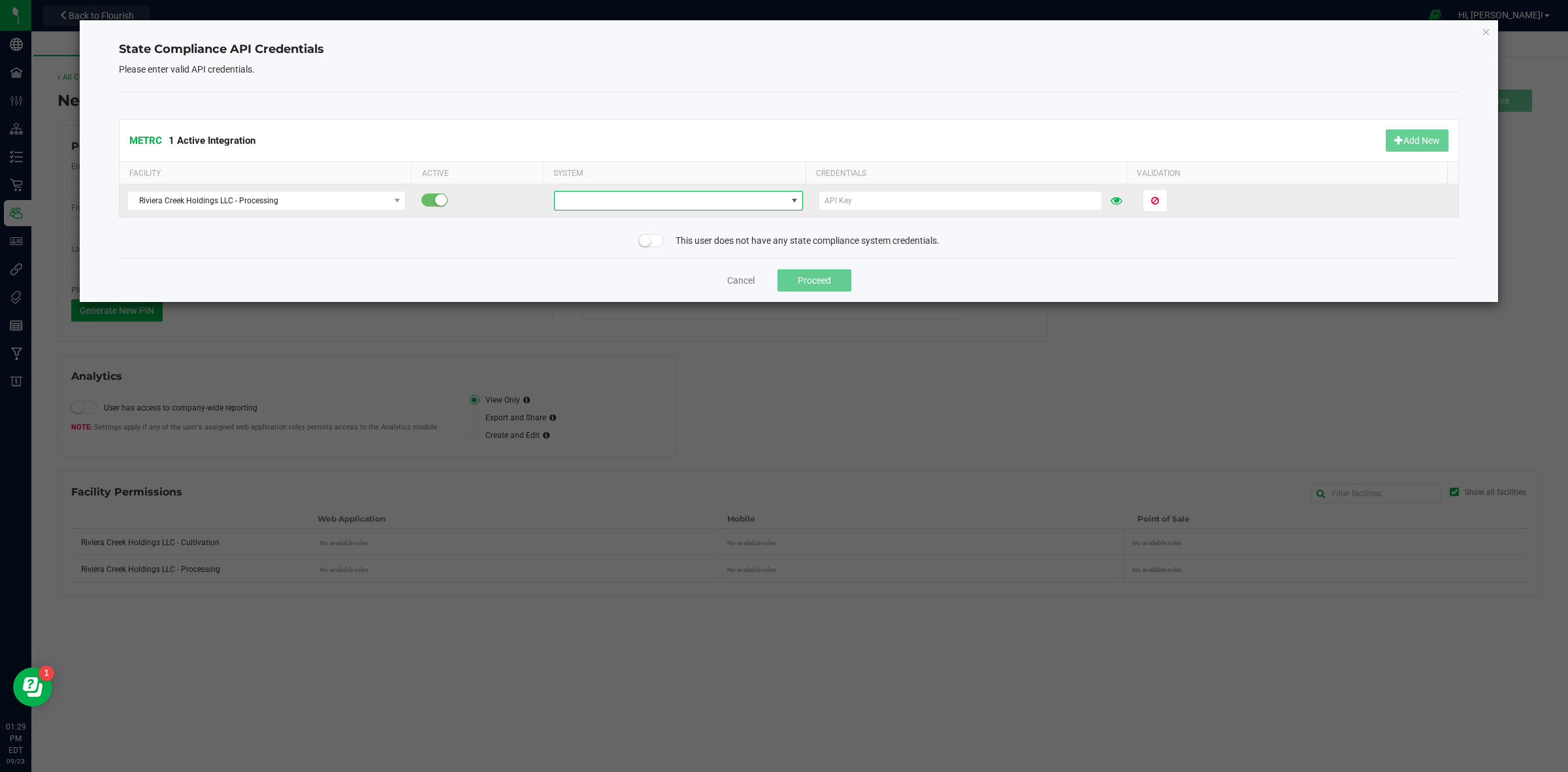
click at [660, 197] on span at bounding box center [670, 201] width 231 height 19
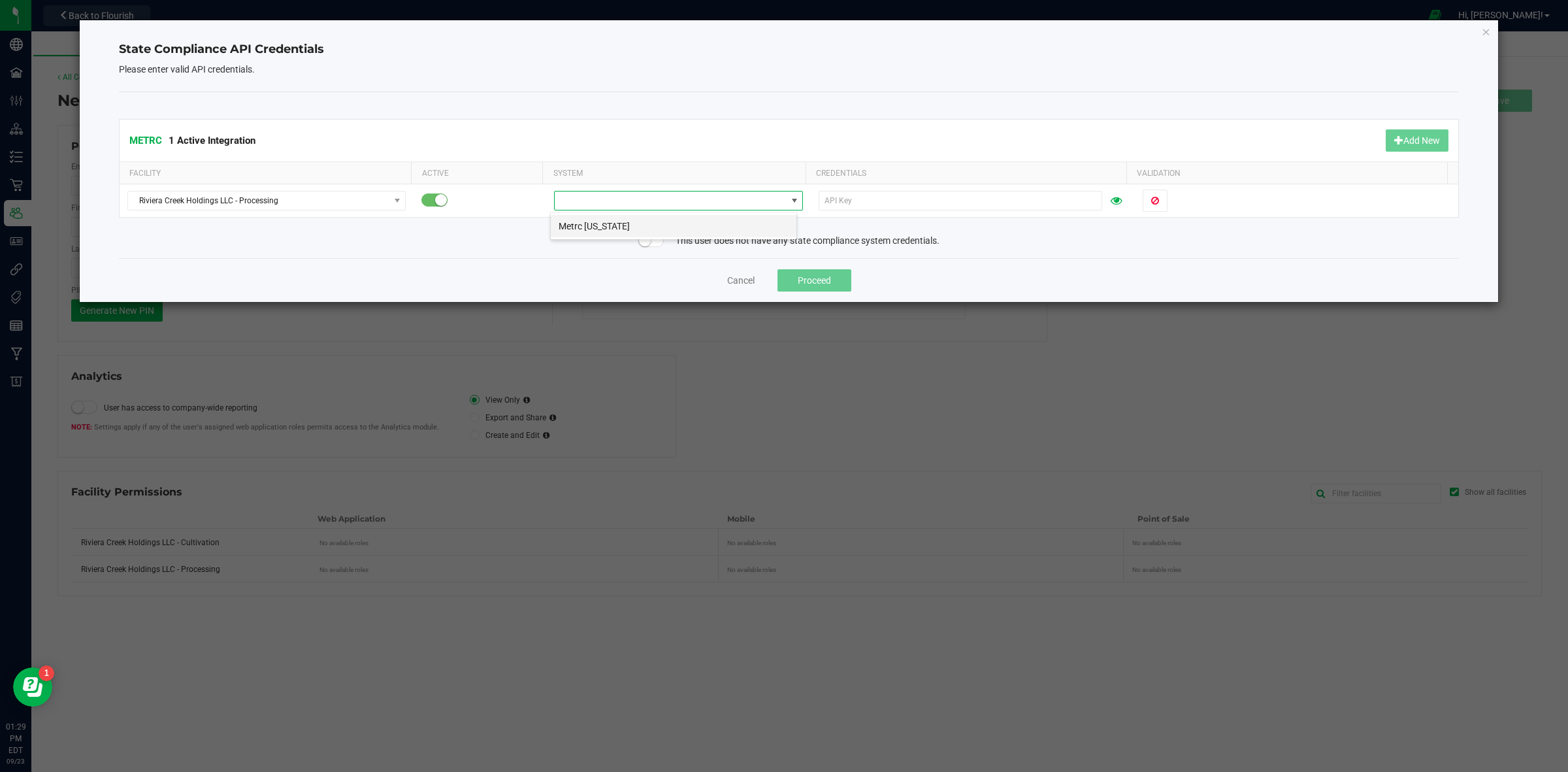
click at [619, 235] on li "Metrc [US_STATE]" at bounding box center [673, 226] width 246 height 22
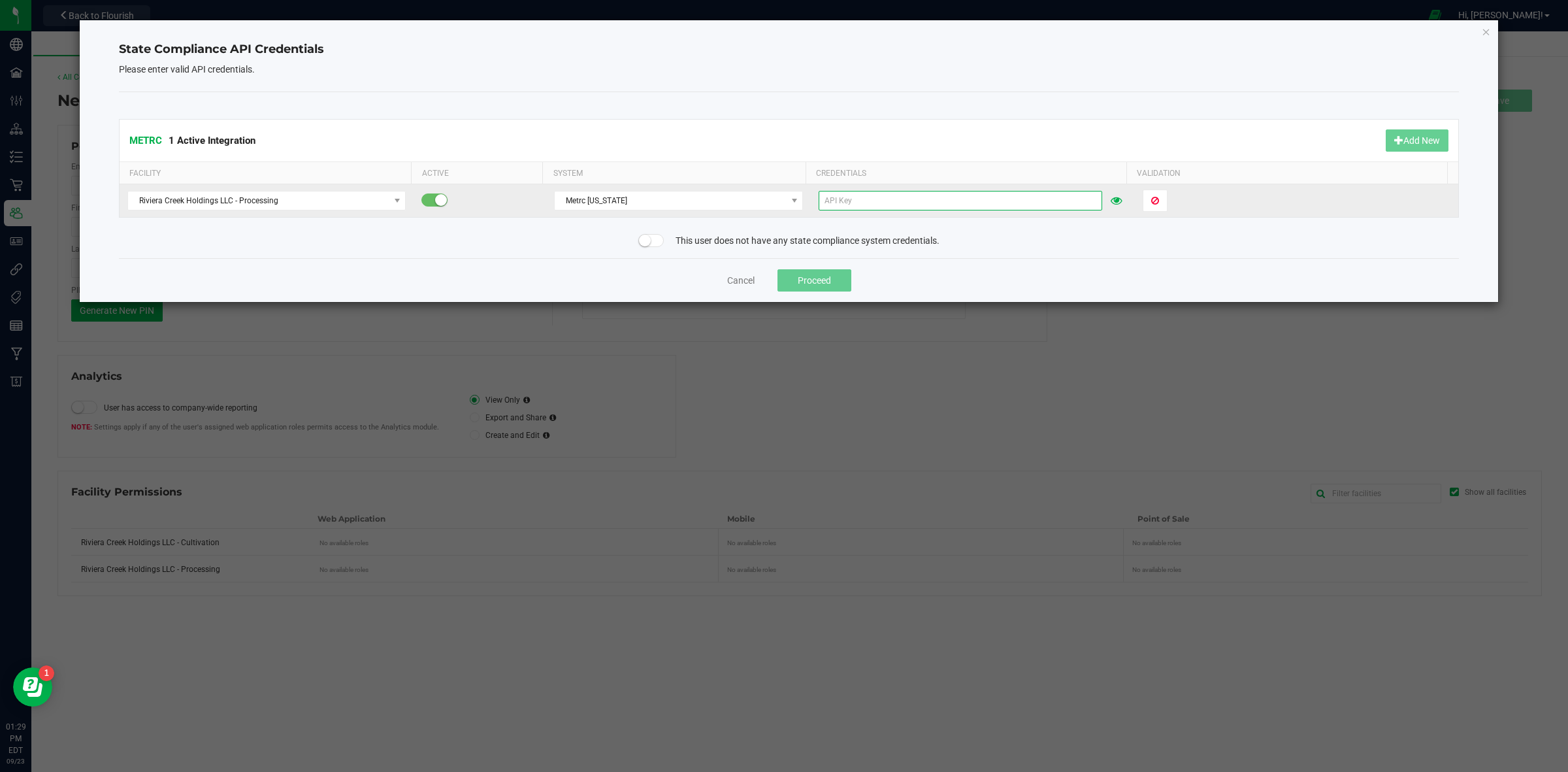
click at [897, 199] on input "text" at bounding box center [960, 200] width 283 height 20
paste input "ElnRUVXSKesOiqjggxyVhmWvjkSvQ1yCFL3OlYt3OFtGxn5p"
type input "ElnRUVXSKesOiqjggxyVhmWvjkSvQ1yCFL3OlYt3OFtGxn5p"
click at [1167, 203] on span "Validate" at bounding box center [1167, 201] width 33 height 10
click at [801, 284] on button "Proceed" at bounding box center [814, 280] width 74 height 22
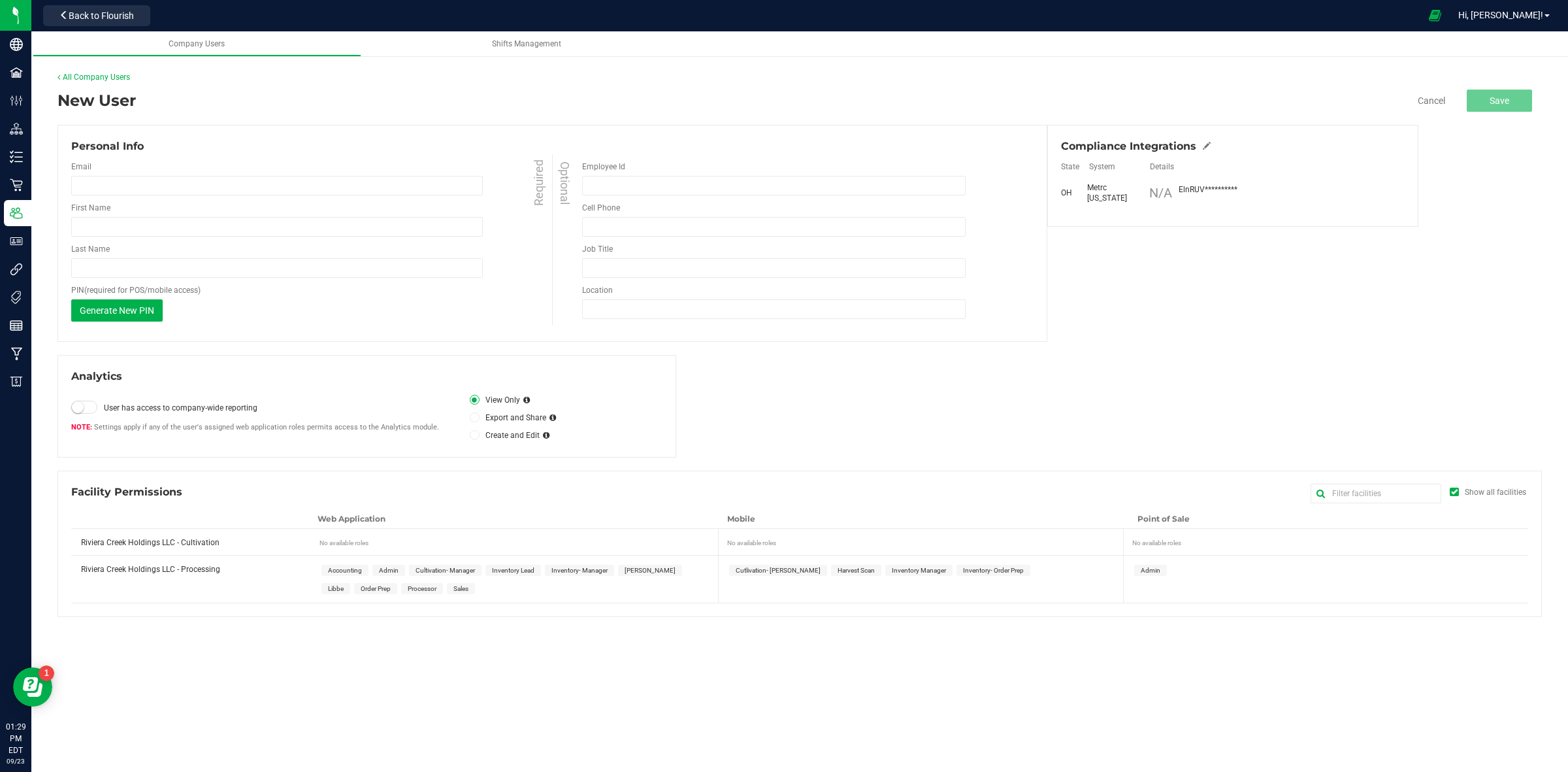
click at [230, 174] on div "Email Required" at bounding box center [313, 178] width 484 height 35
click at [220, 179] on input "email" at bounding box center [277, 186] width 412 height 20
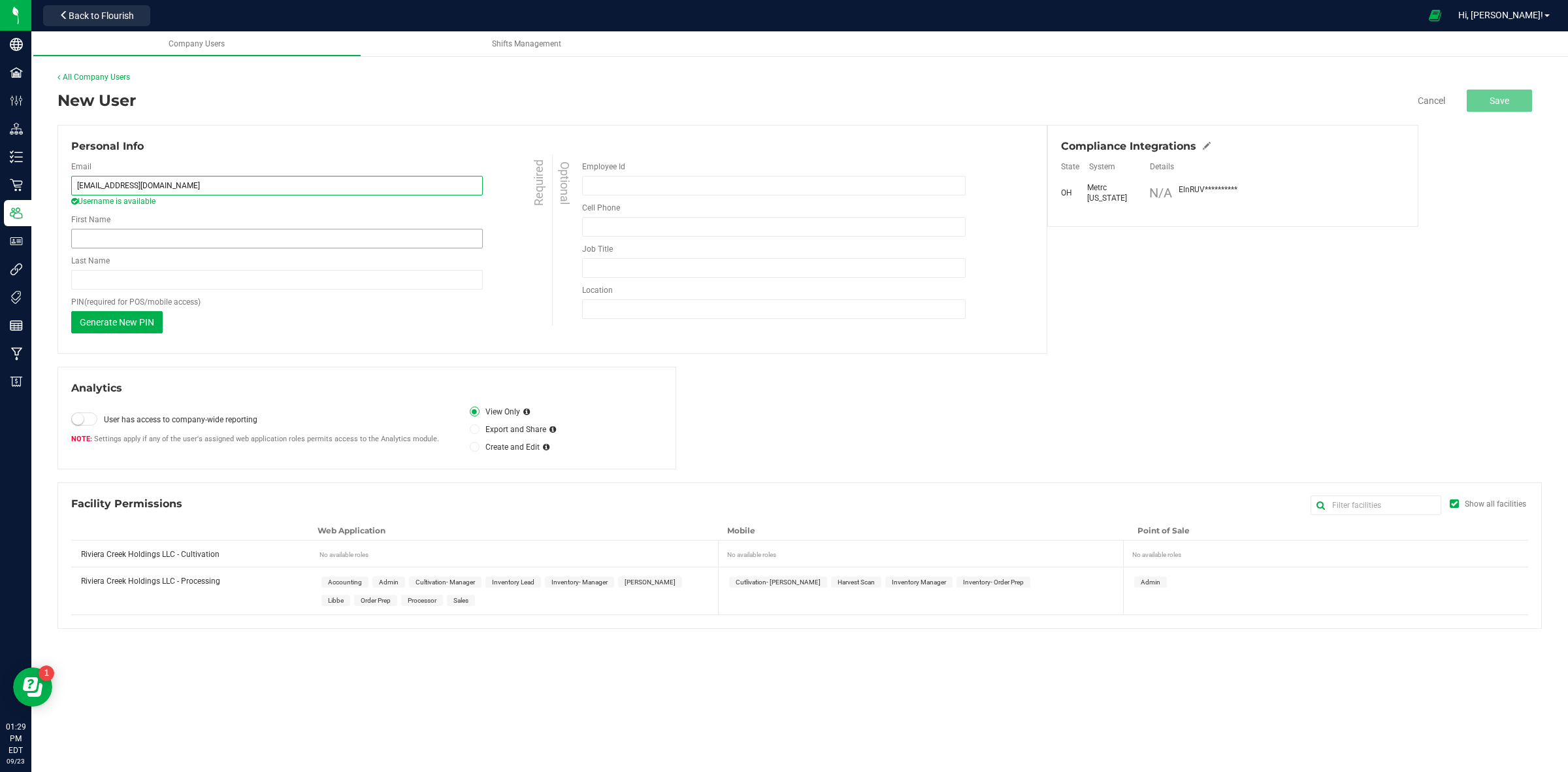
type input "[EMAIL_ADDRESS][DOMAIN_NAME]"
drag, startPoint x: 214, startPoint y: 245, endPoint x: 219, endPoint y: 240, distance: 7.1
click at [214, 245] on input "First Name" at bounding box center [277, 238] width 412 height 20
type input "[PERSON_NAME]"
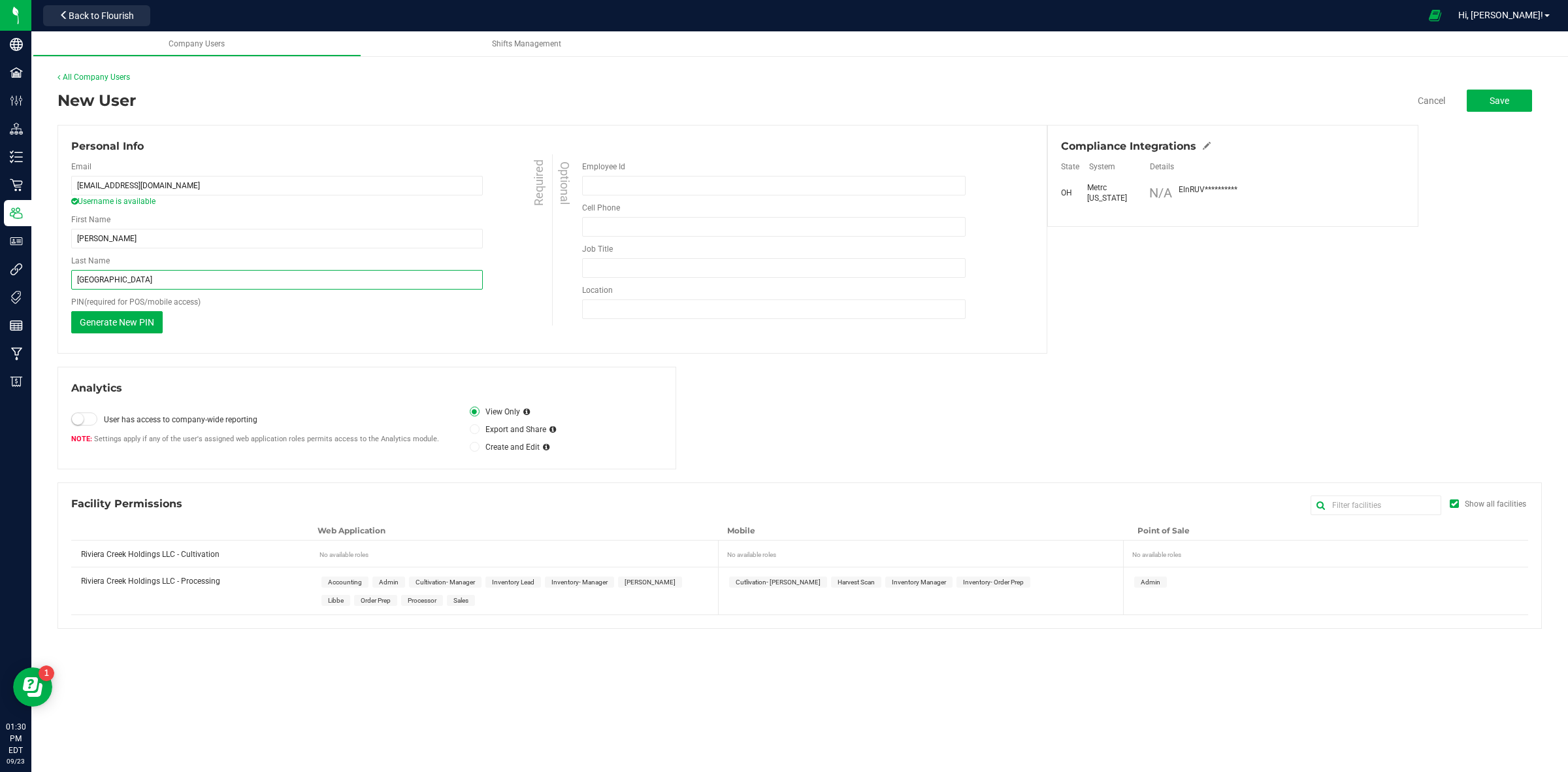
type input "[GEOGRAPHIC_DATA]"
click at [584, 582] on span "Inventory- Manager" at bounding box center [579, 582] width 56 height 7
click at [1001, 586] on span "Inventory- Order Prep" at bounding box center [993, 581] width 74 height 11
click at [1514, 106] on button "Save" at bounding box center [1499, 100] width 66 height 22
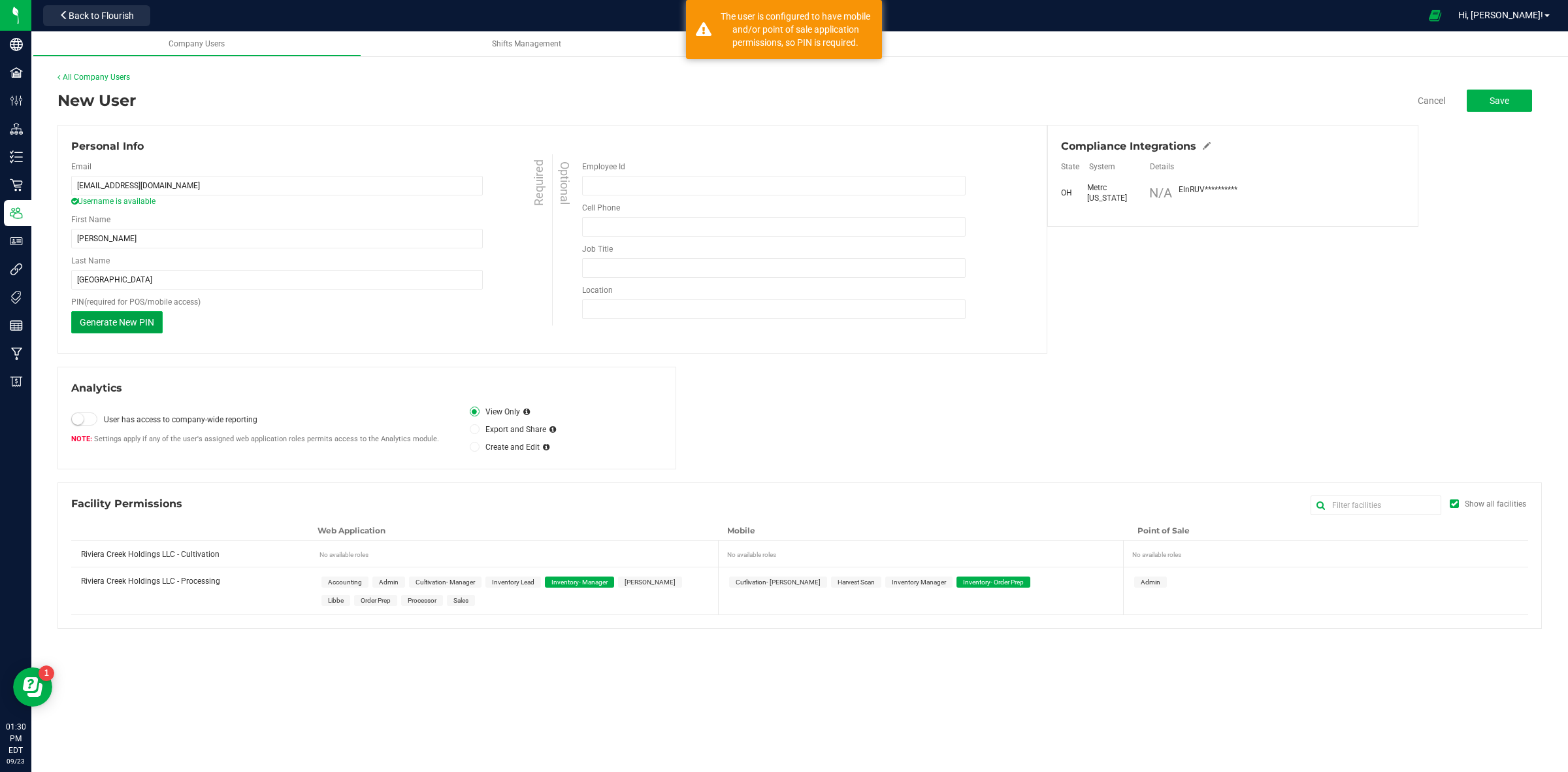
click at [134, 319] on span "Generate New PIN" at bounding box center [117, 322] width 75 height 10
click at [1518, 94] on button "Save" at bounding box center [1499, 100] width 66 height 22
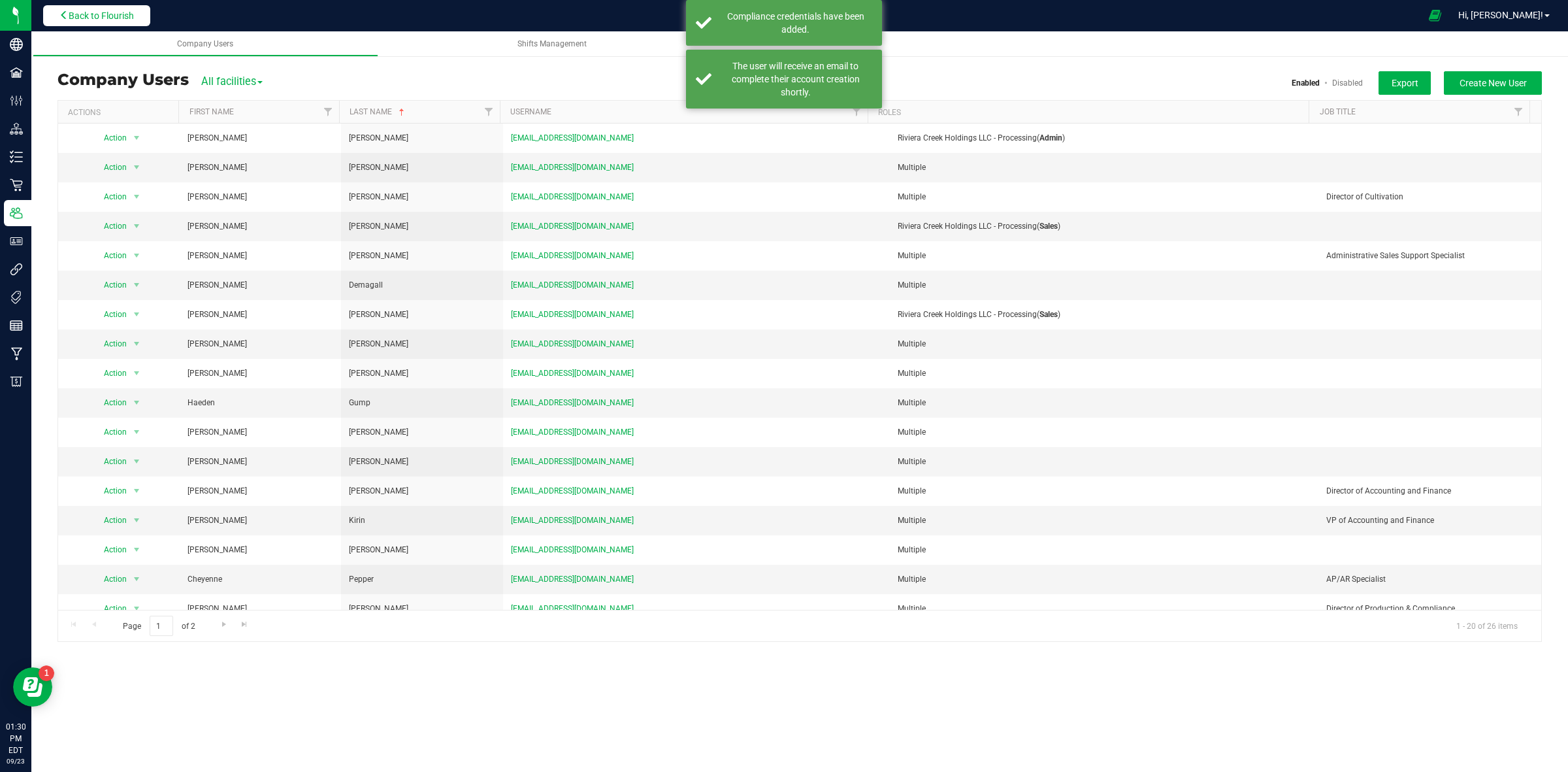
click at [109, 14] on span "Back to Flourish" at bounding box center [101, 15] width 66 height 10
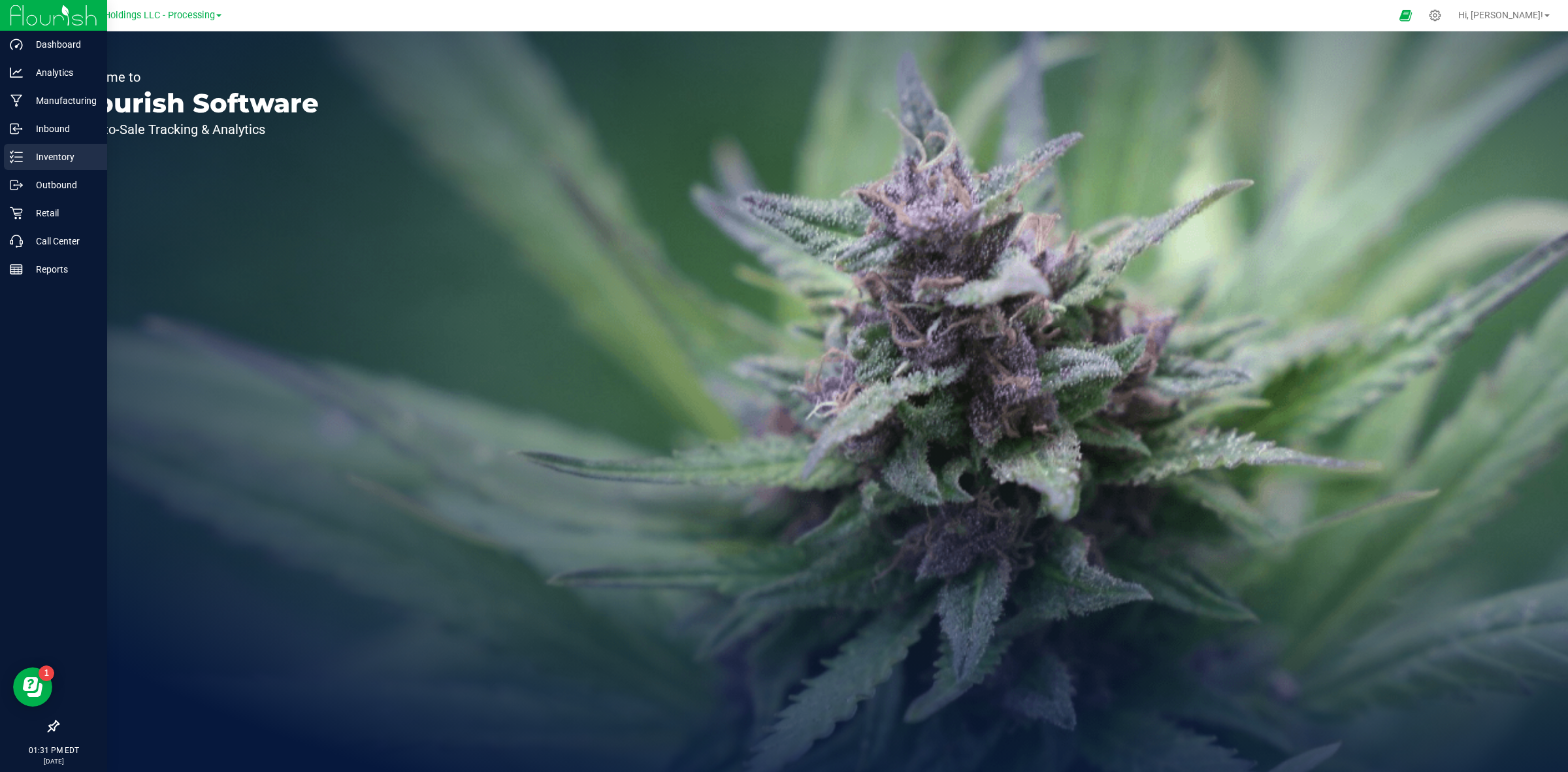
click at [51, 156] on p "Inventory" at bounding box center [62, 157] width 78 height 15
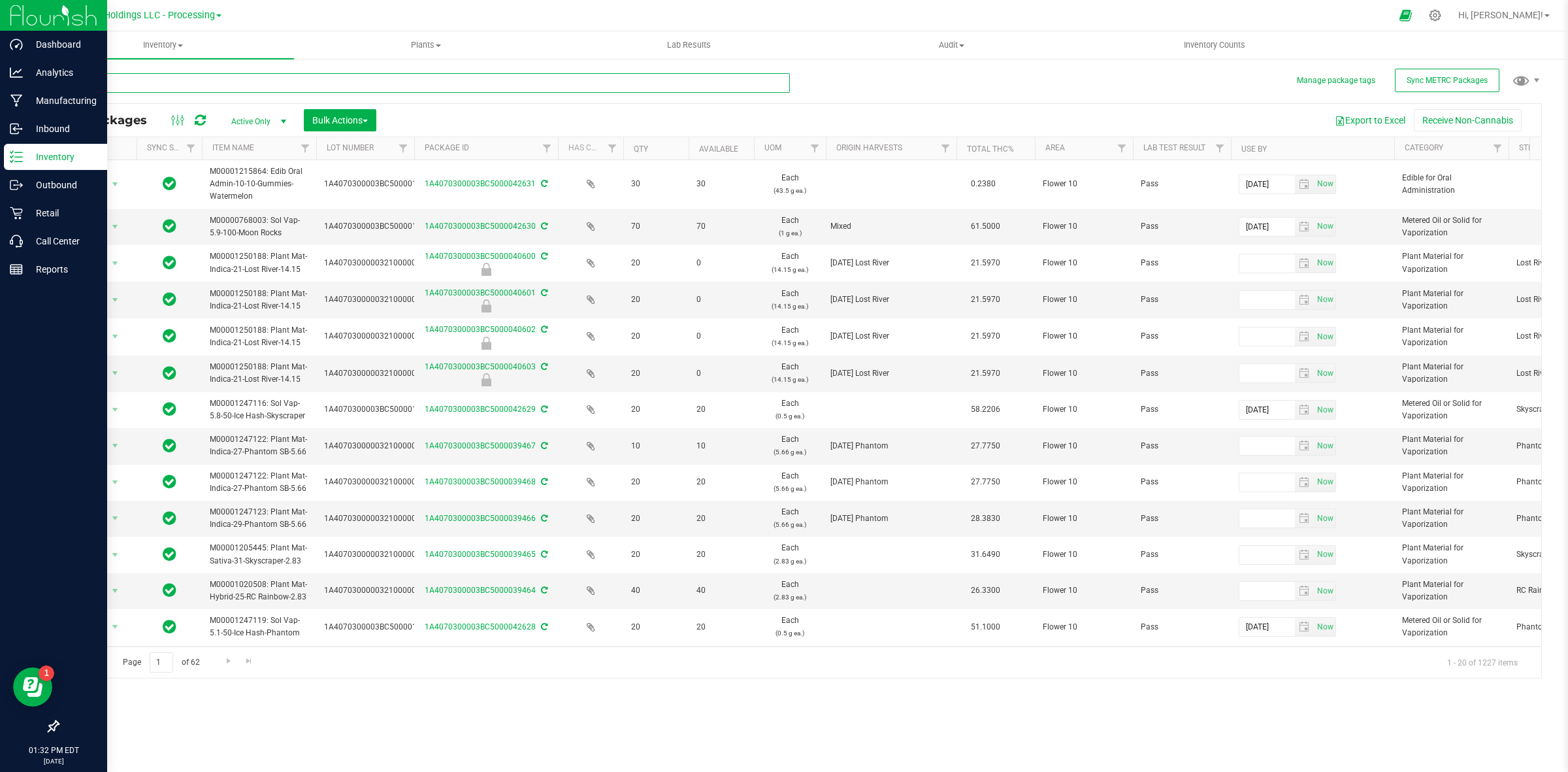
click at [197, 85] on input "text" at bounding box center [424, 83] width 733 height 20
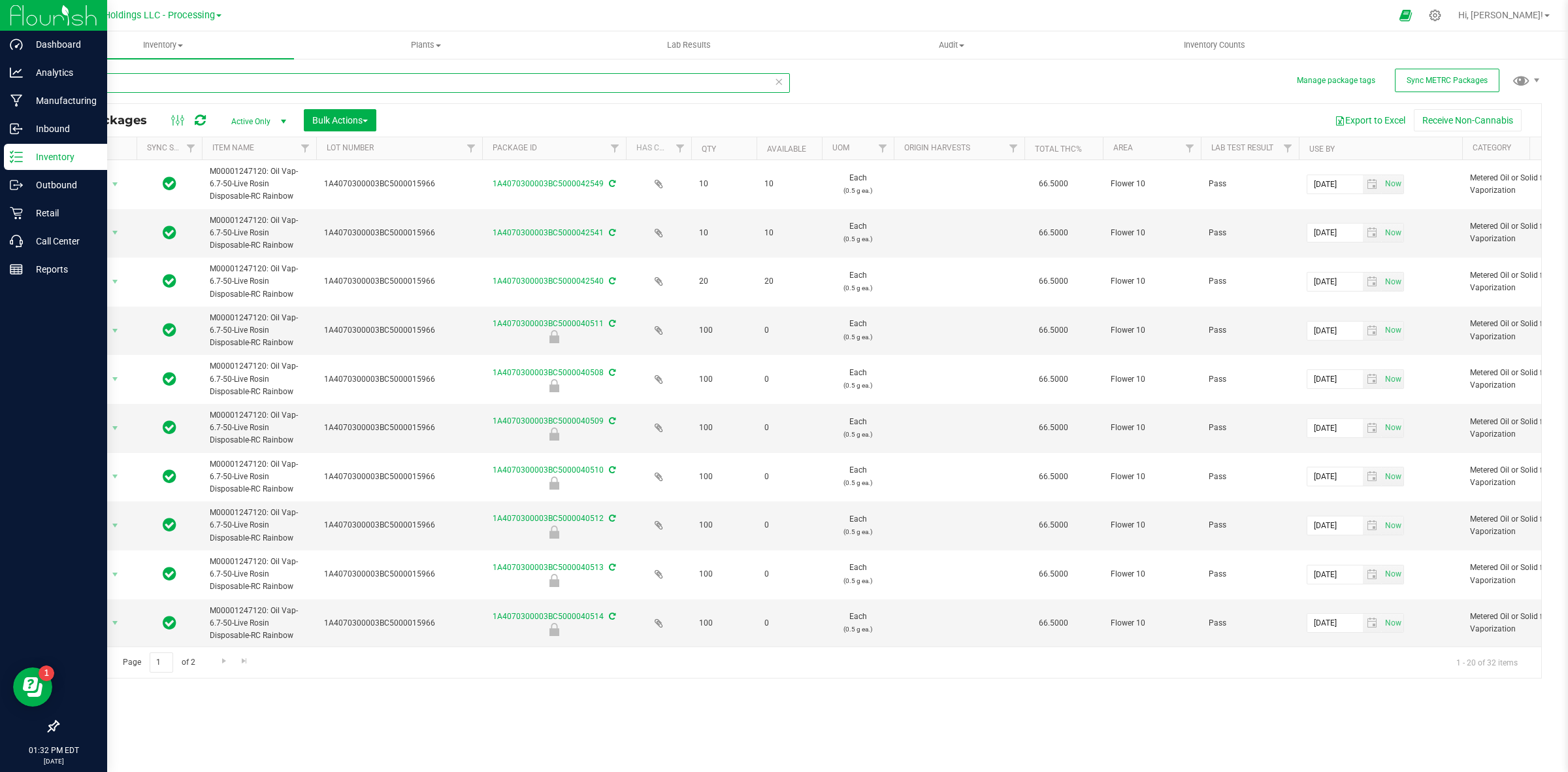
drag, startPoint x: 413, startPoint y: 146, endPoint x: 490, endPoint y: 158, distance: 77.9
click at [490, 158] on div "Actions Sync Status Item Name Lot Number Package ID Has COA Qty Available UOM O…" at bounding box center [794, 148] width 1472 height 22
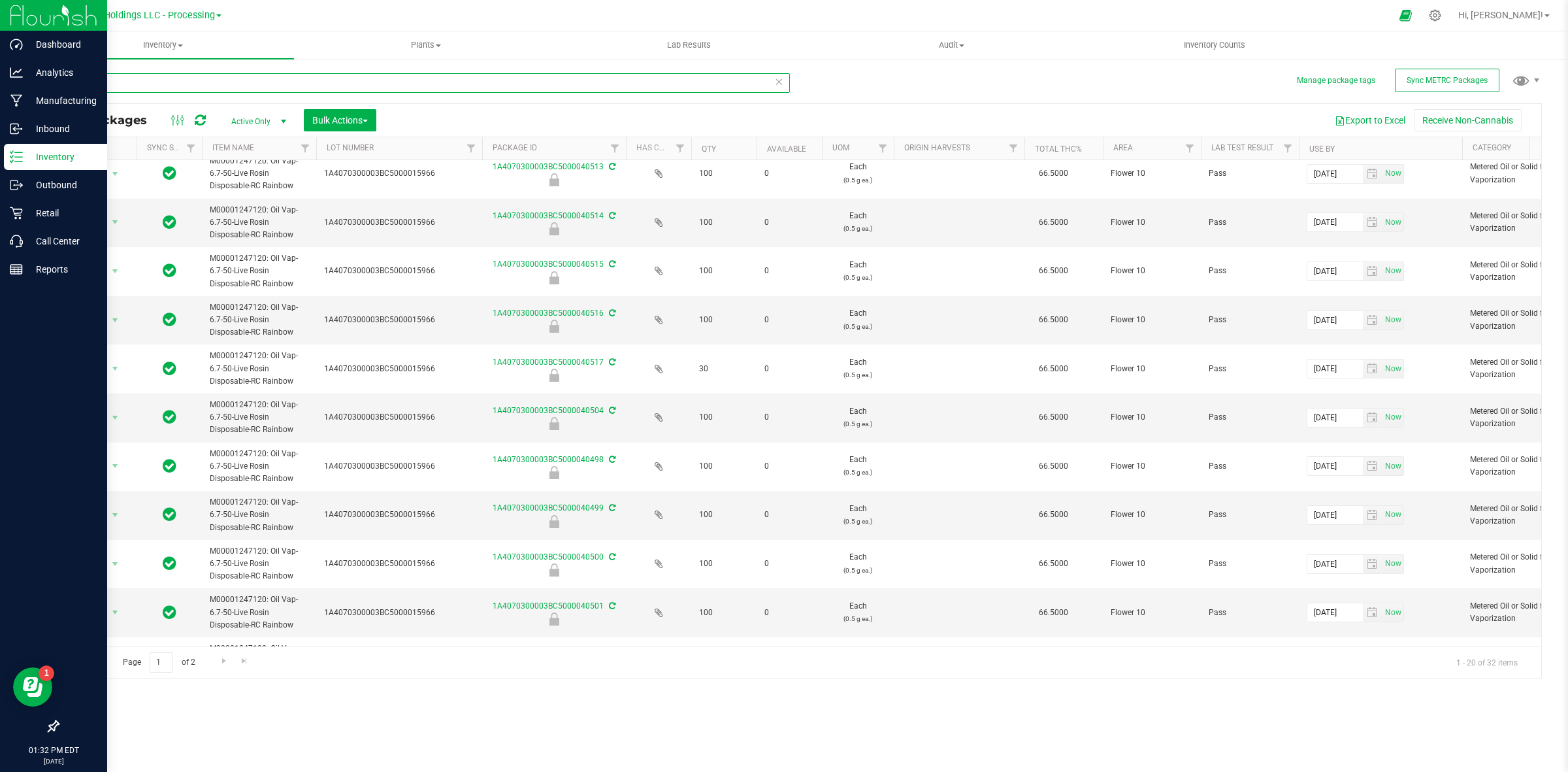
scroll to position [503, 0]
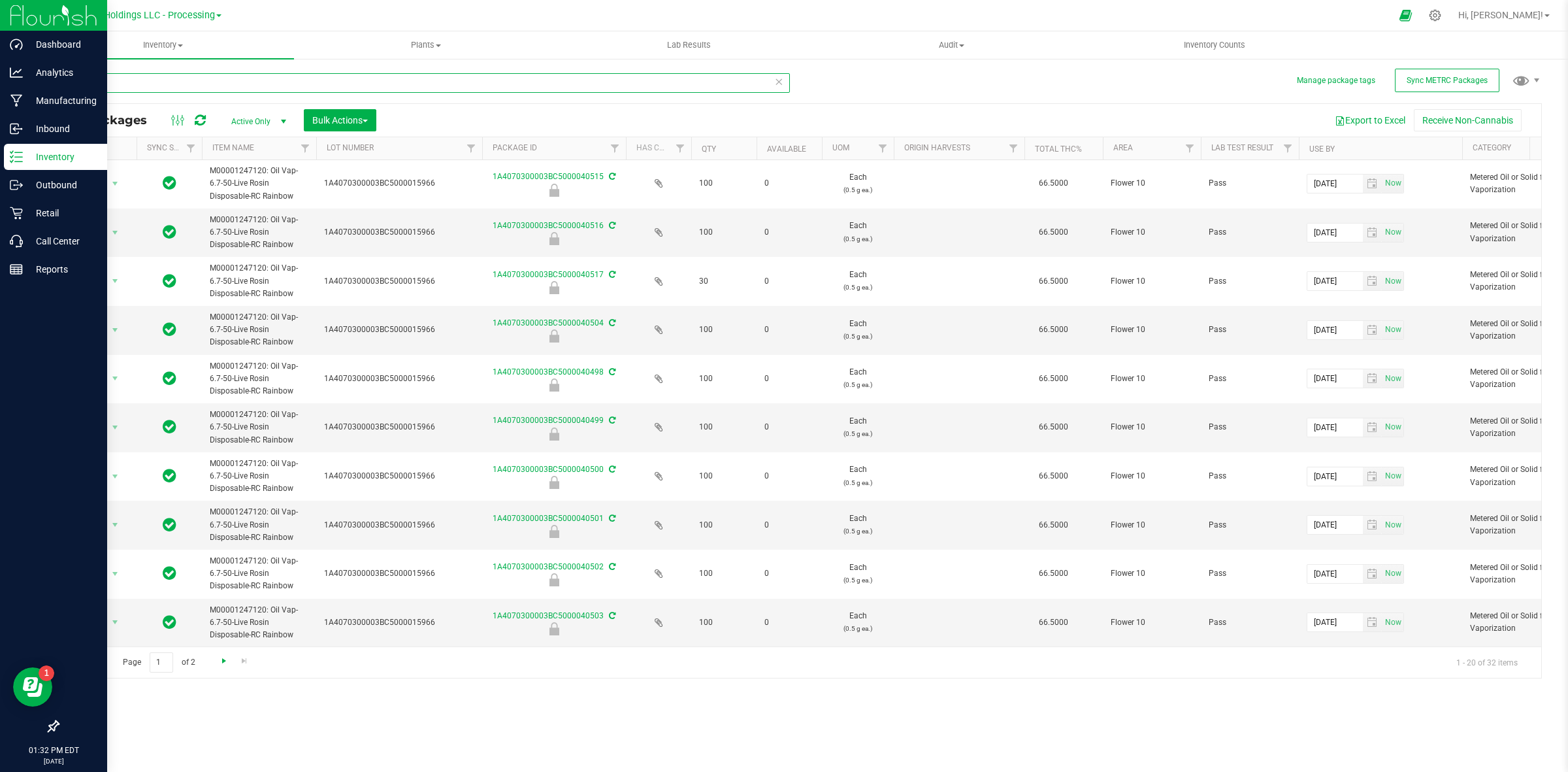
type input "15966"
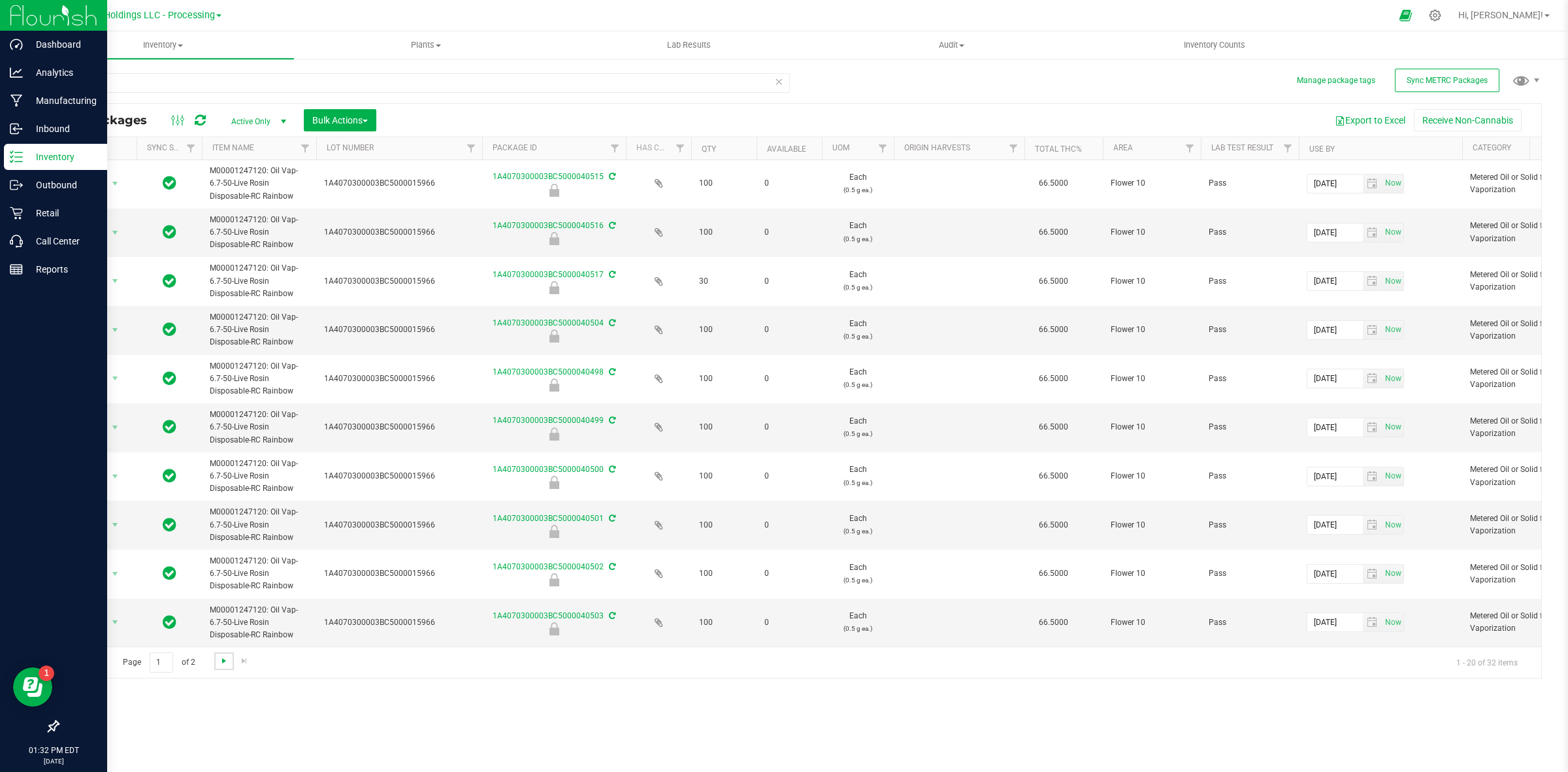
click at [224, 660] on span "Go to the next page" at bounding box center [224, 660] width 10 height 10
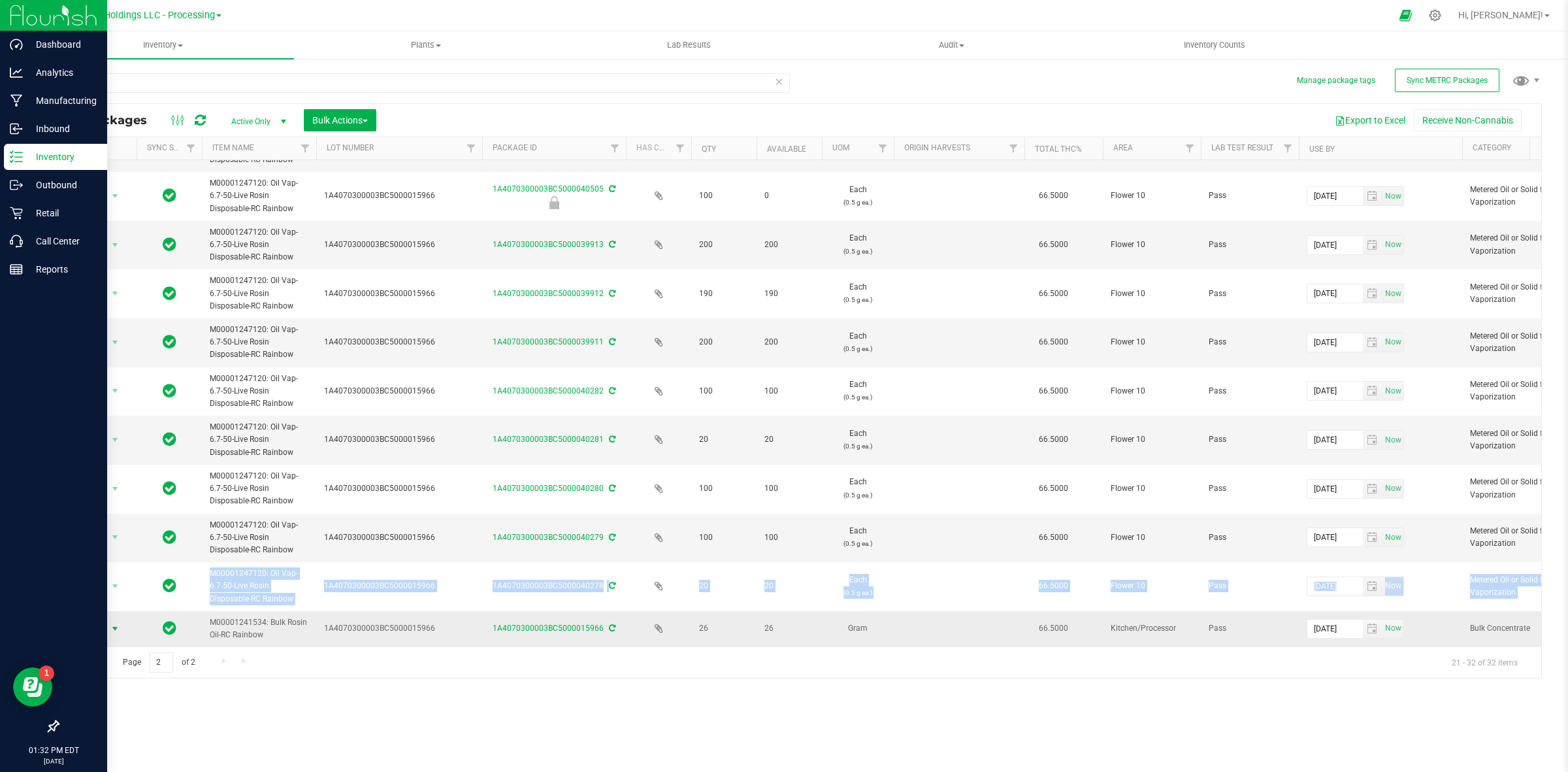
click at [98, 622] on span "Action" at bounding box center [88, 629] width 35 height 19
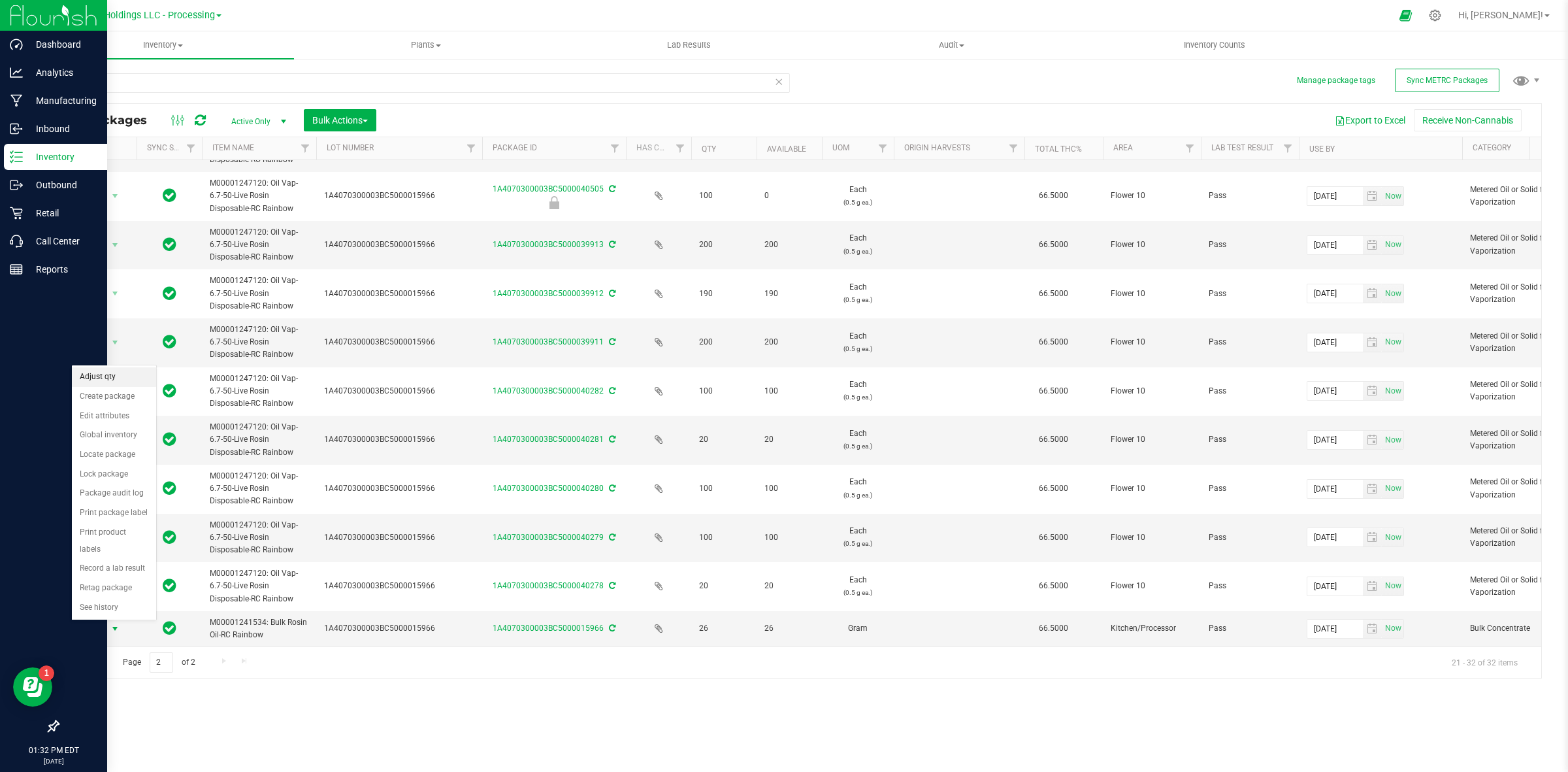
click at [138, 379] on li "Adjust qty" at bounding box center [113, 377] width 84 height 20
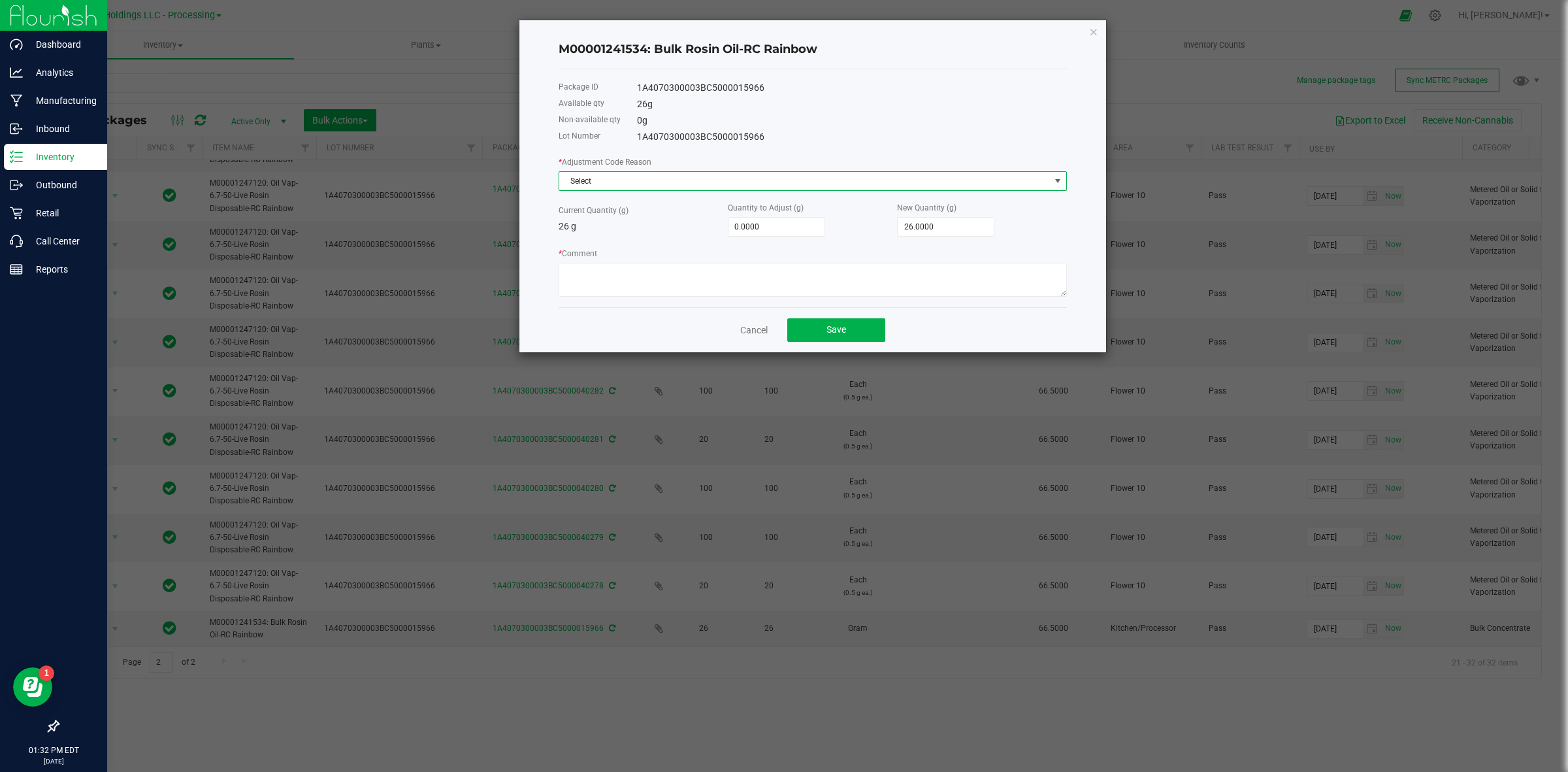
click at [683, 174] on span "Select" at bounding box center [804, 181] width 491 height 19
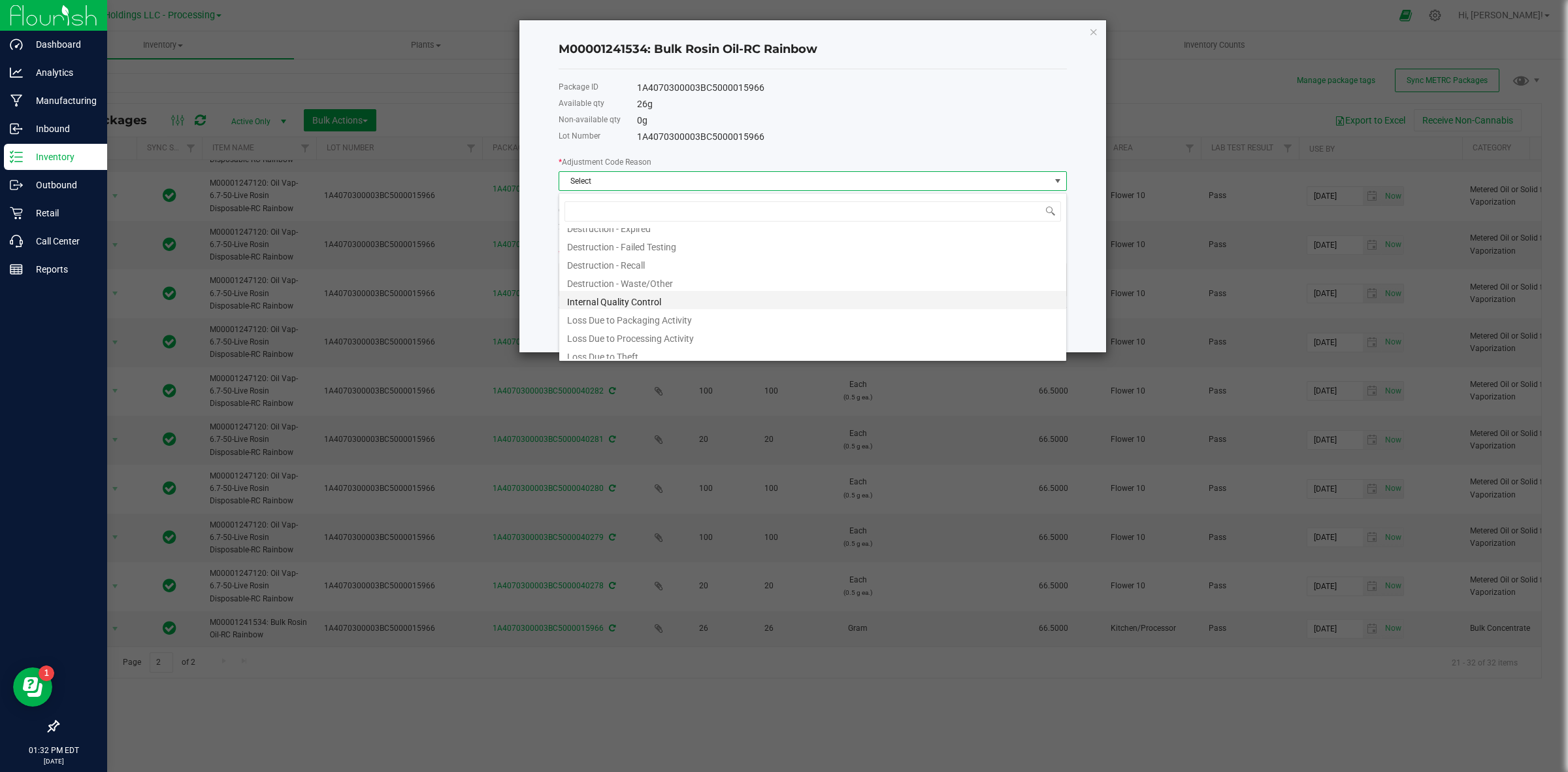
scroll to position [70, 0]
click at [722, 314] on li "Loss Due to Processing Activity" at bounding box center [813, 314] width 507 height 19
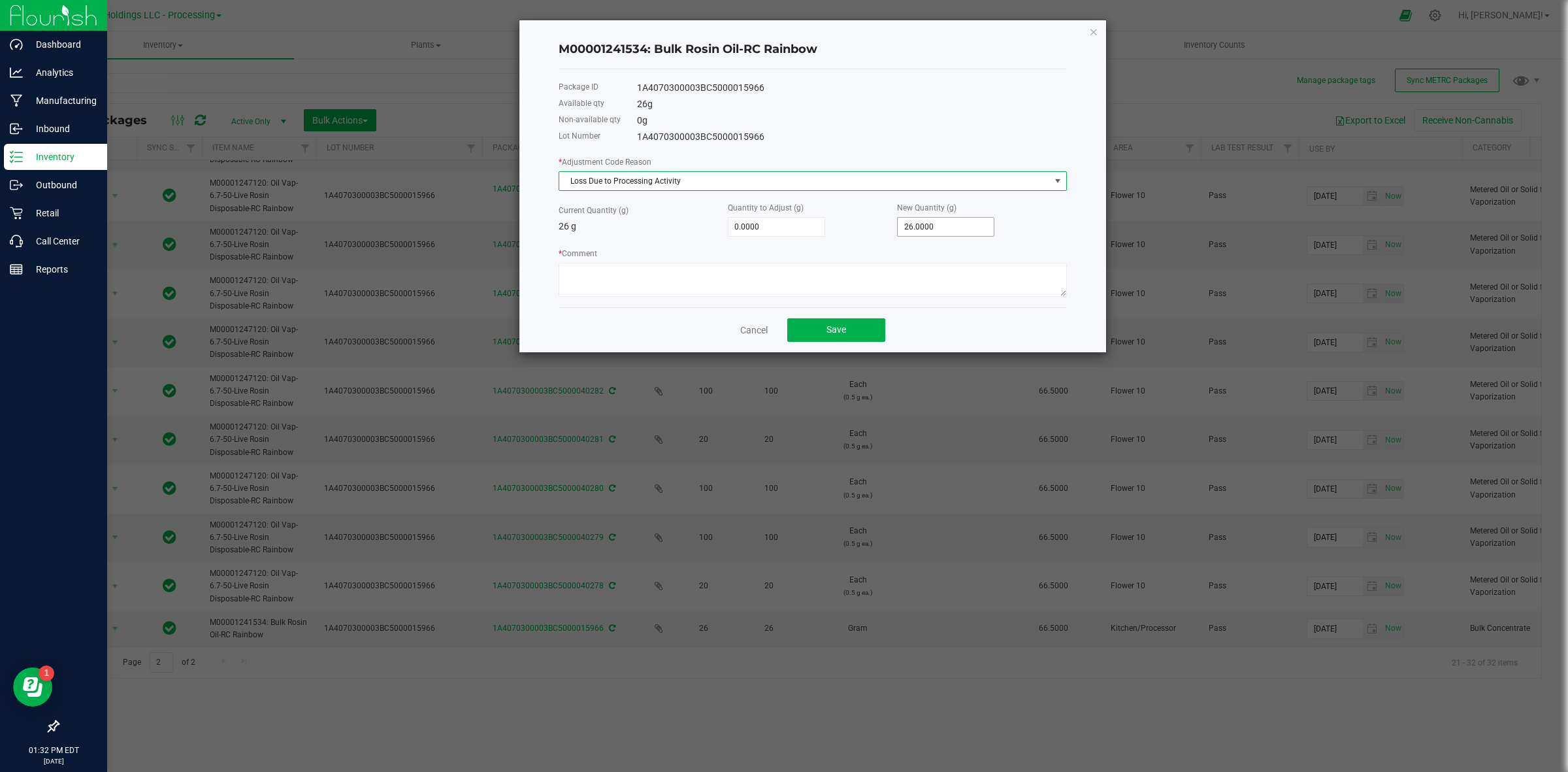
type input "26"
click at [954, 233] on input "26" at bounding box center [945, 227] width 96 height 19
type input "-26.0000"
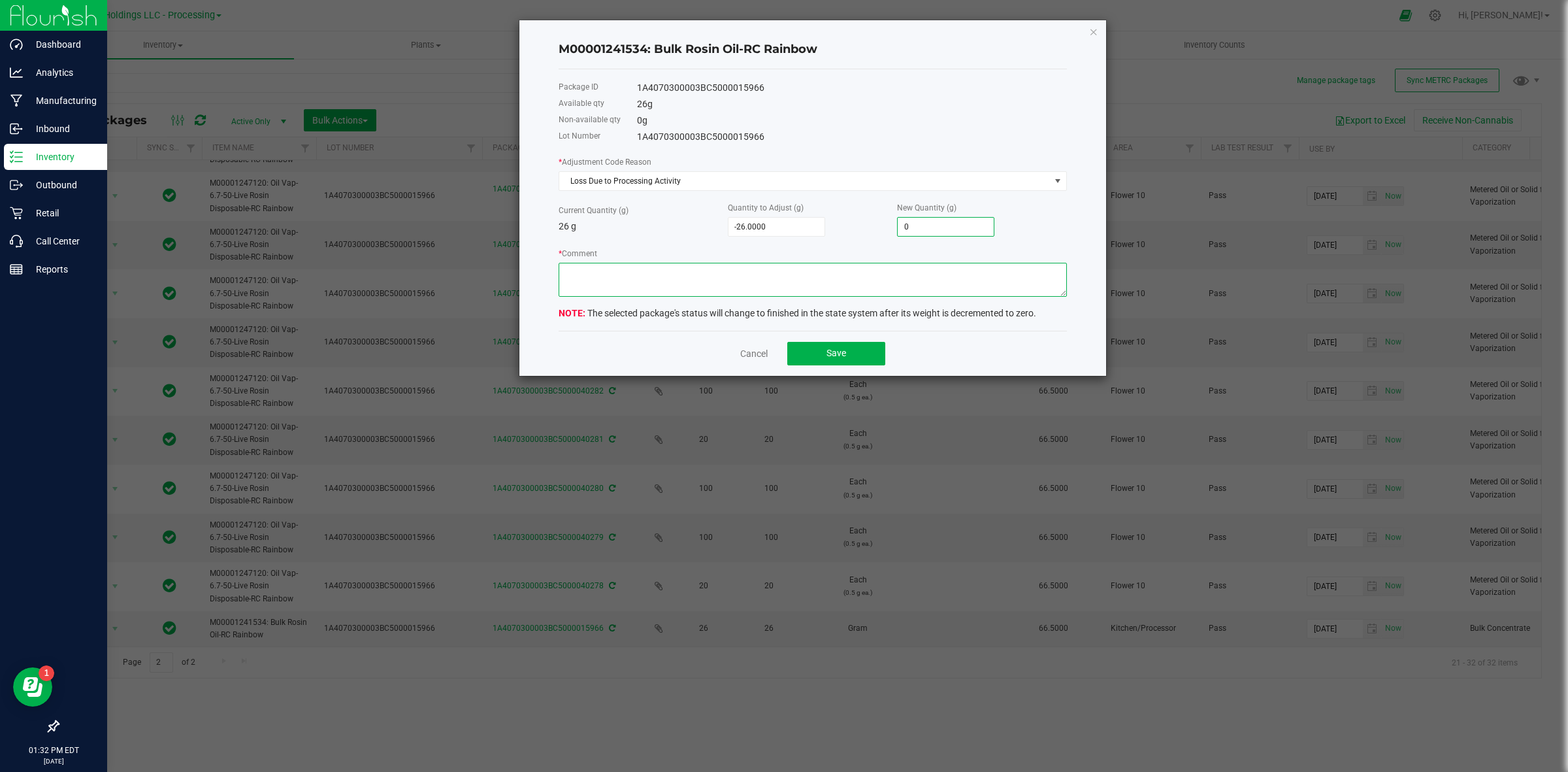
type input "0.0000"
click at [647, 288] on textarea "* Comment" at bounding box center [813, 280] width 509 height 34
type textarea "End of batch after filling disposables"
click at [825, 350] on button "Save" at bounding box center [835, 354] width 98 height 24
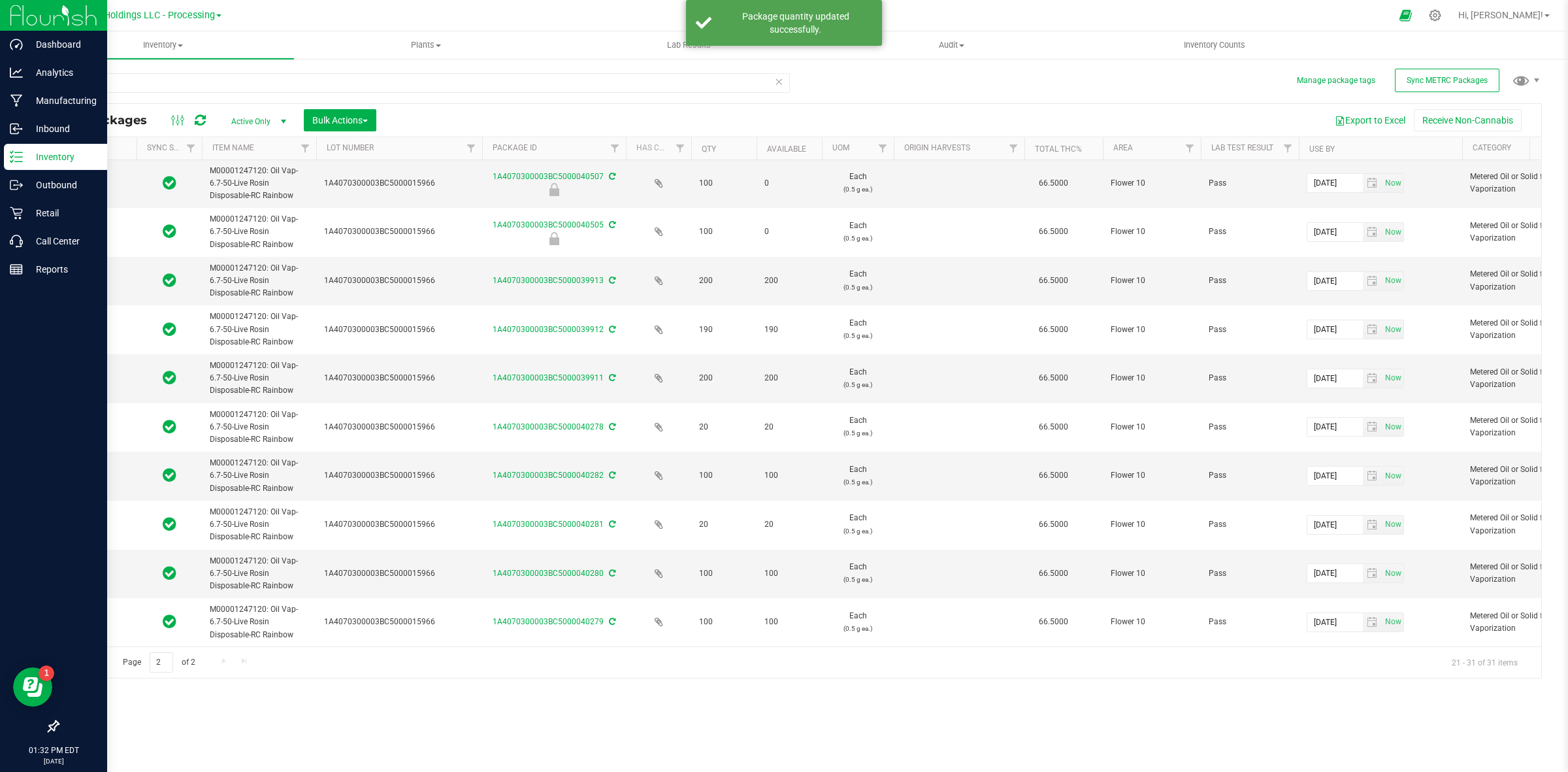
scroll to position [0, 0]
